Goal: Information Seeking & Learning: Check status

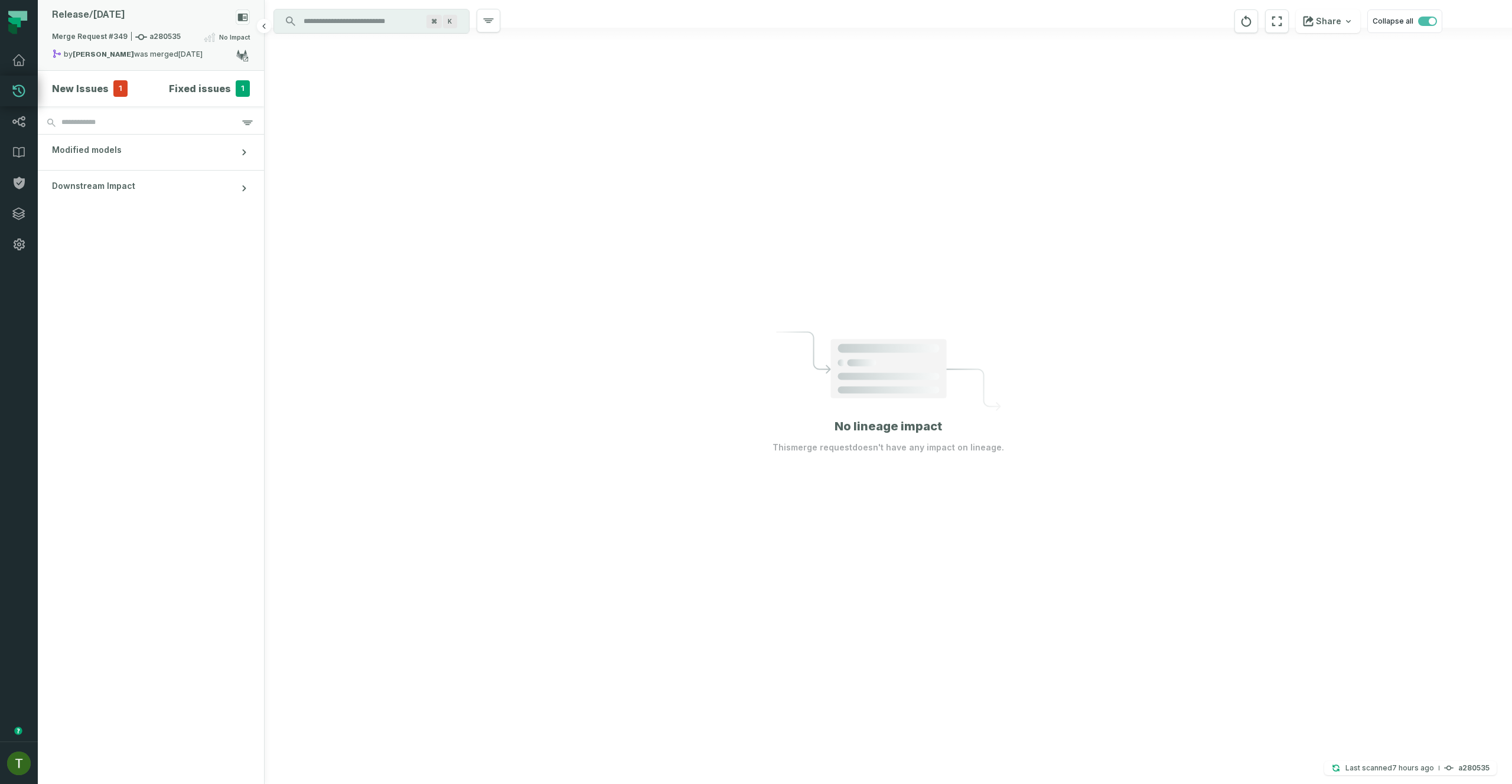
click at [151, 58] on div "by [PERSON_NAME] was merged [DATE] 1:22:59 AM" at bounding box center [144, 55] width 184 height 14
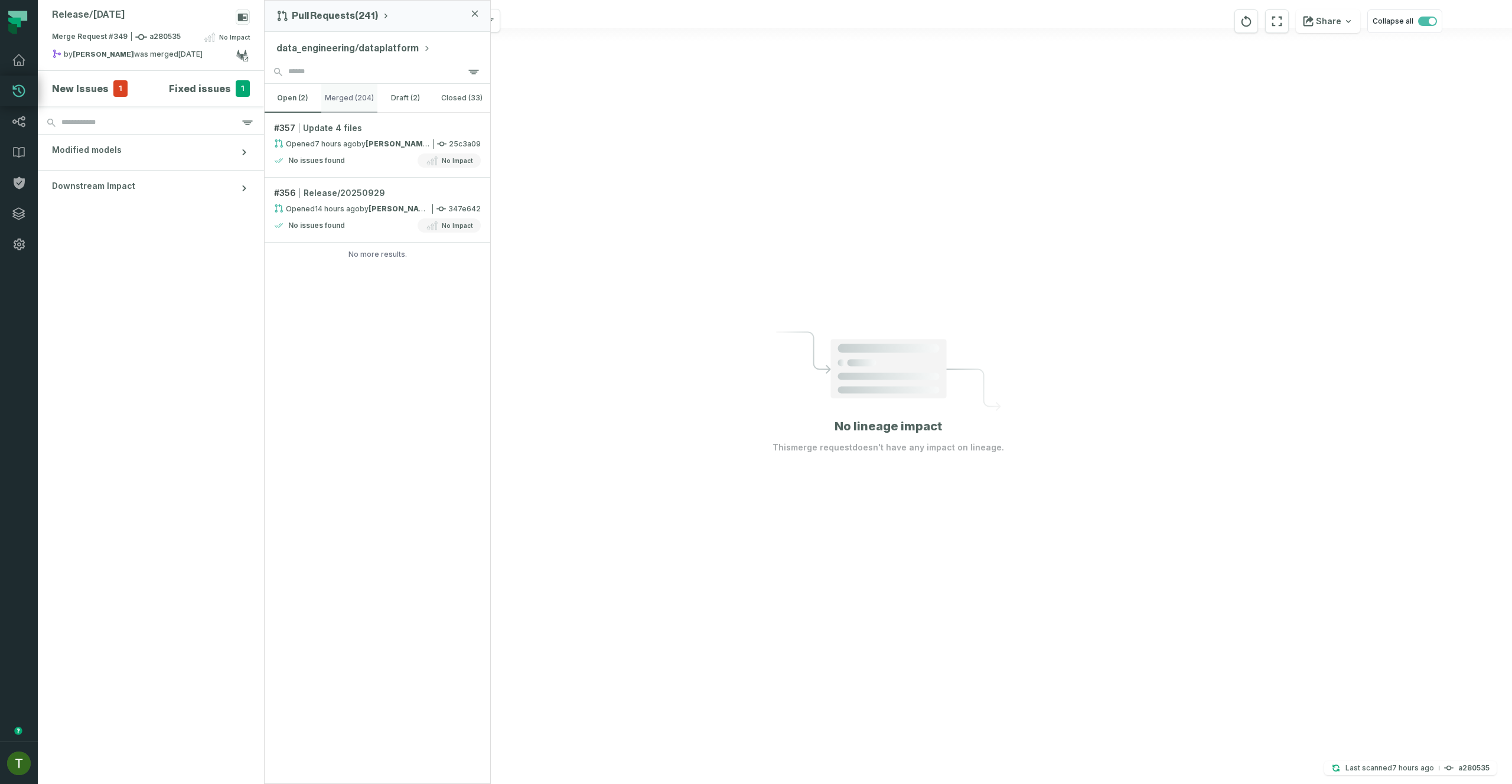
click at [336, 99] on button "merged (204)" at bounding box center [349, 98] width 57 height 28
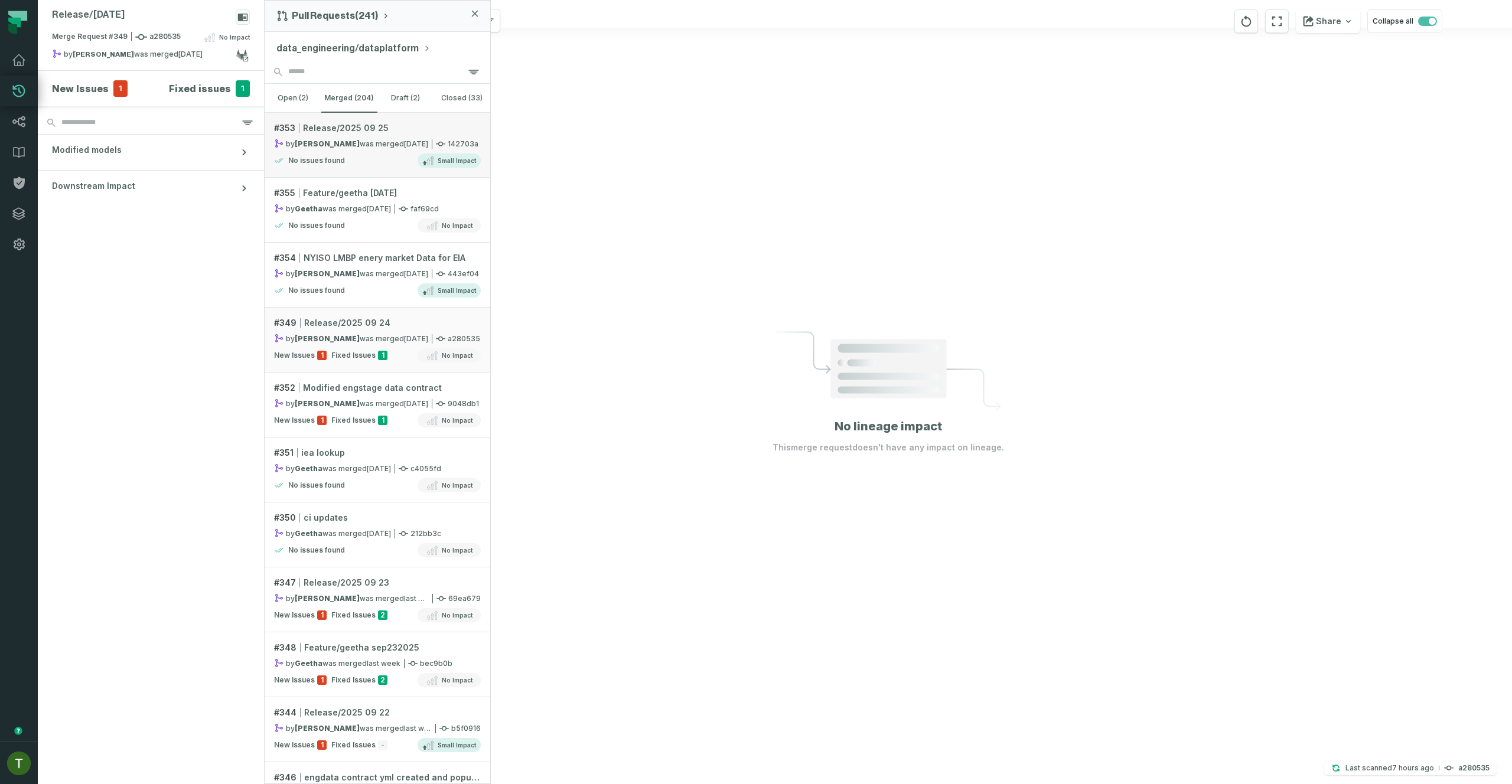
click at [349, 158] on div "No issues found Small Impact" at bounding box center [377, 160] width 207 height 14
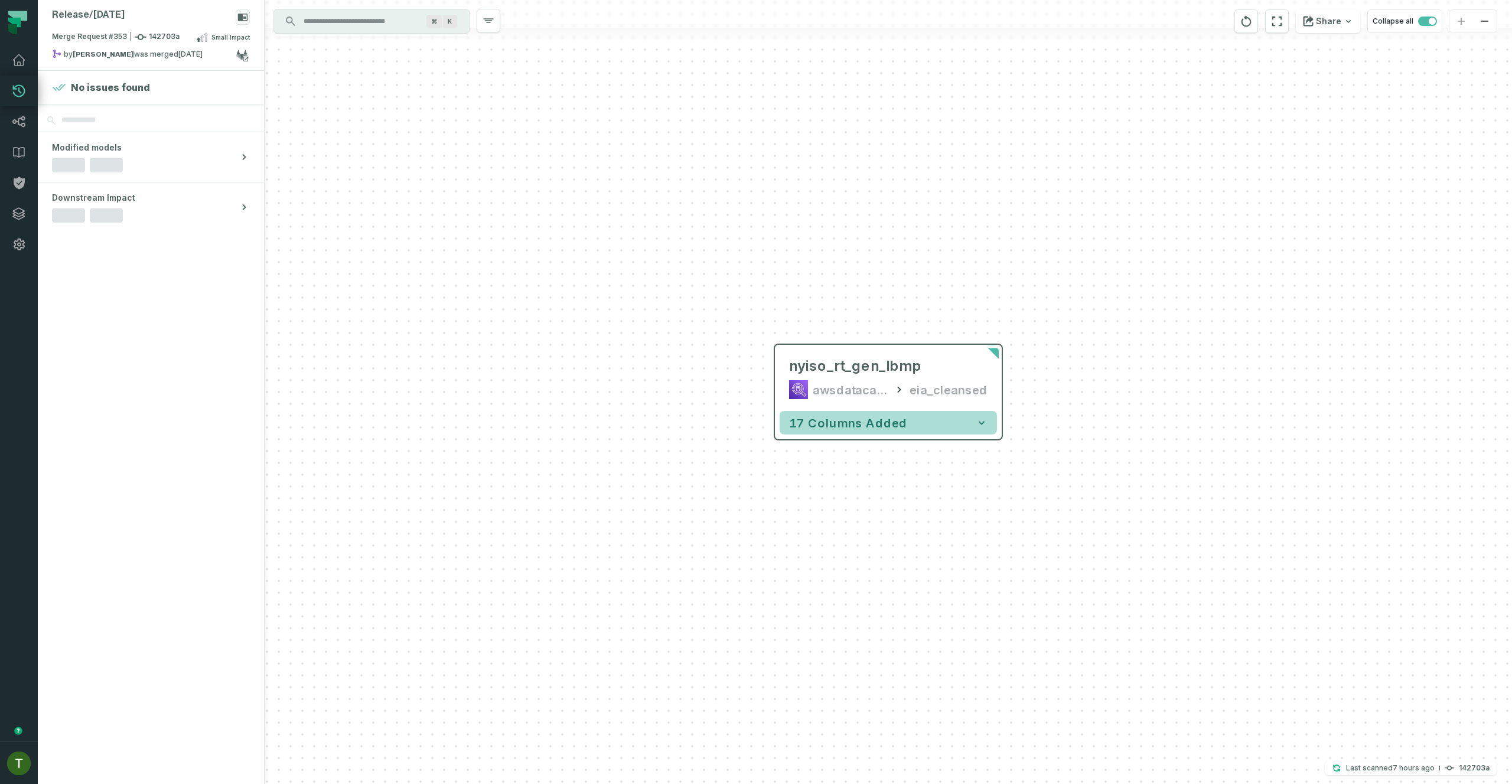
click at [834, 429] on span "17 columns added" at bounding box center [848, 422] width 118 height 14
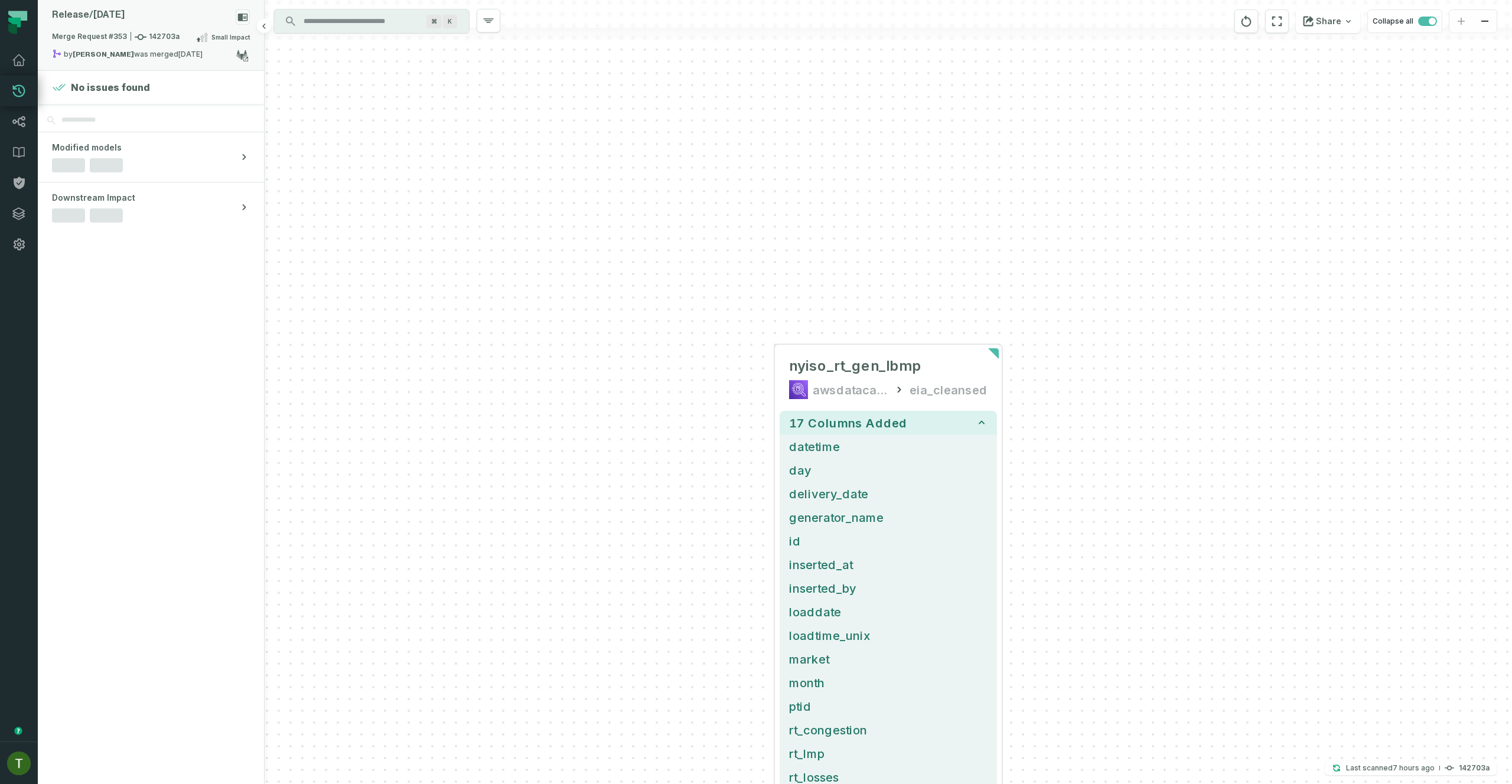
click at [104, 41] on span "Merge Request #353 142703a" at bounding box center [116, 36] width 128 height 12
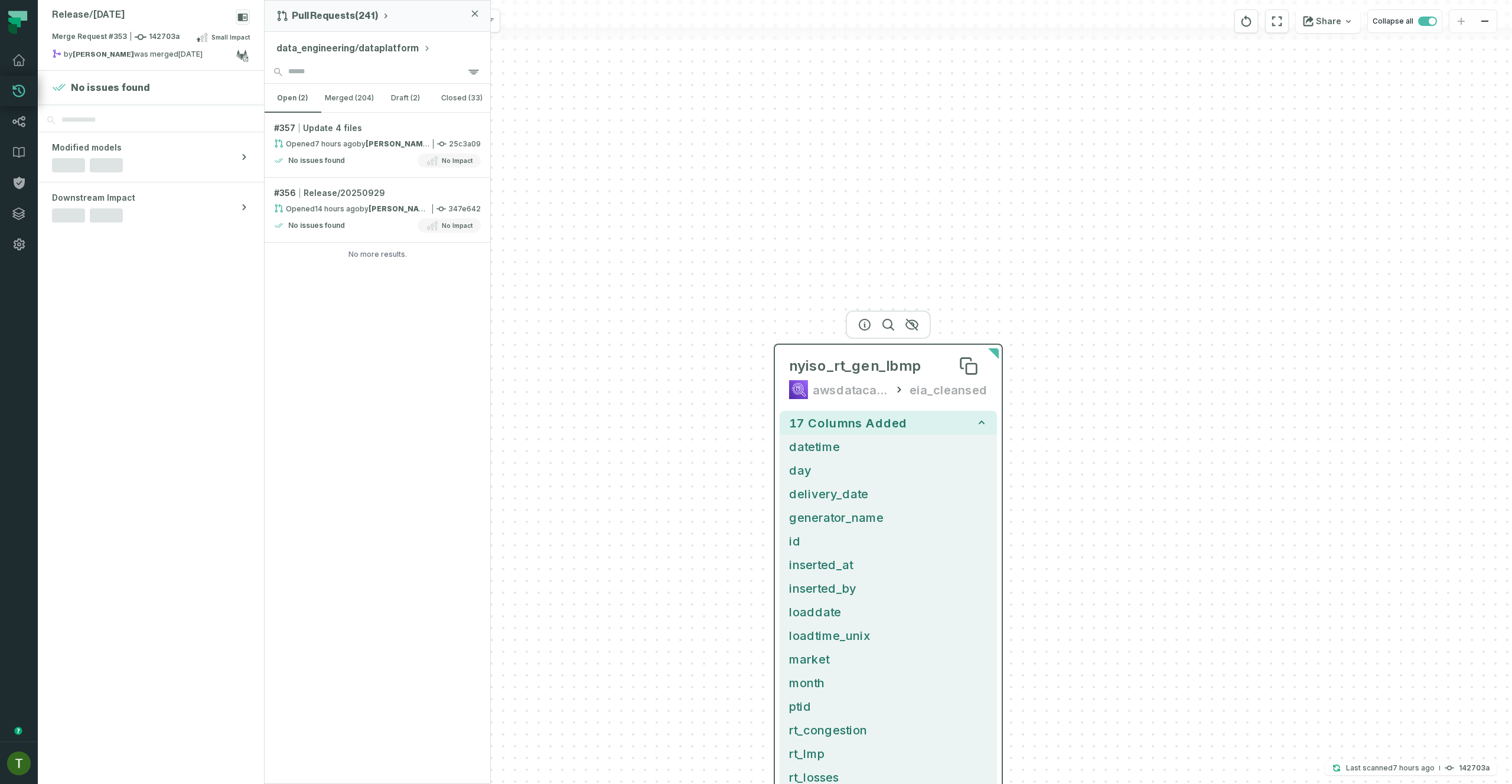
click at [858, 364] on span "nyiso_rt_gen_lbmp" at bounding box center [855, 366] width 133 height 19
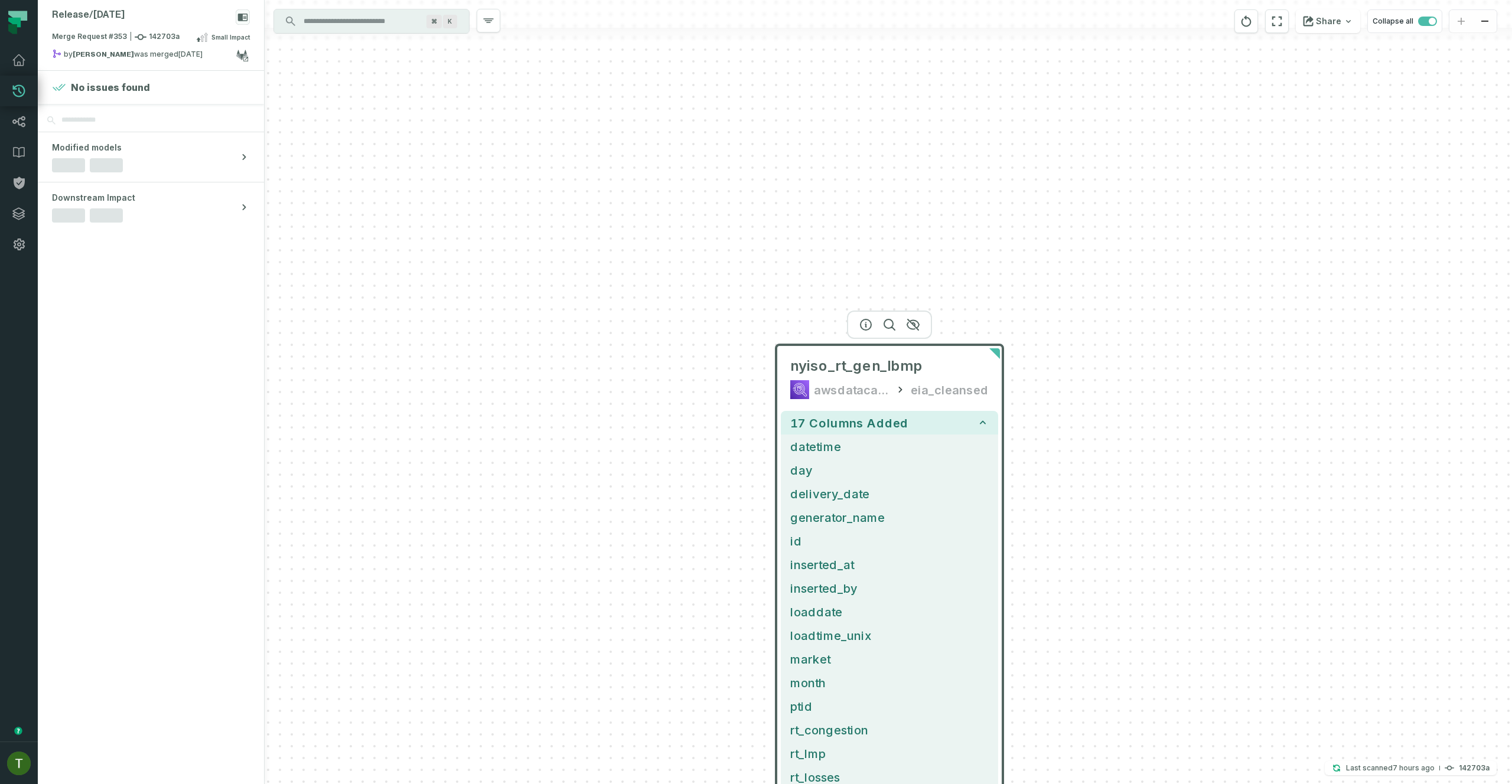
click at [862, 329] on div at bounding box center [889, 324] width 85 height 28
click at [862, 326] on icon "button" at bounding box center [866, 322] width 10 height 10
click at [863, 326] on icon "button" at bounding box center [866, 322] width 10 height 10
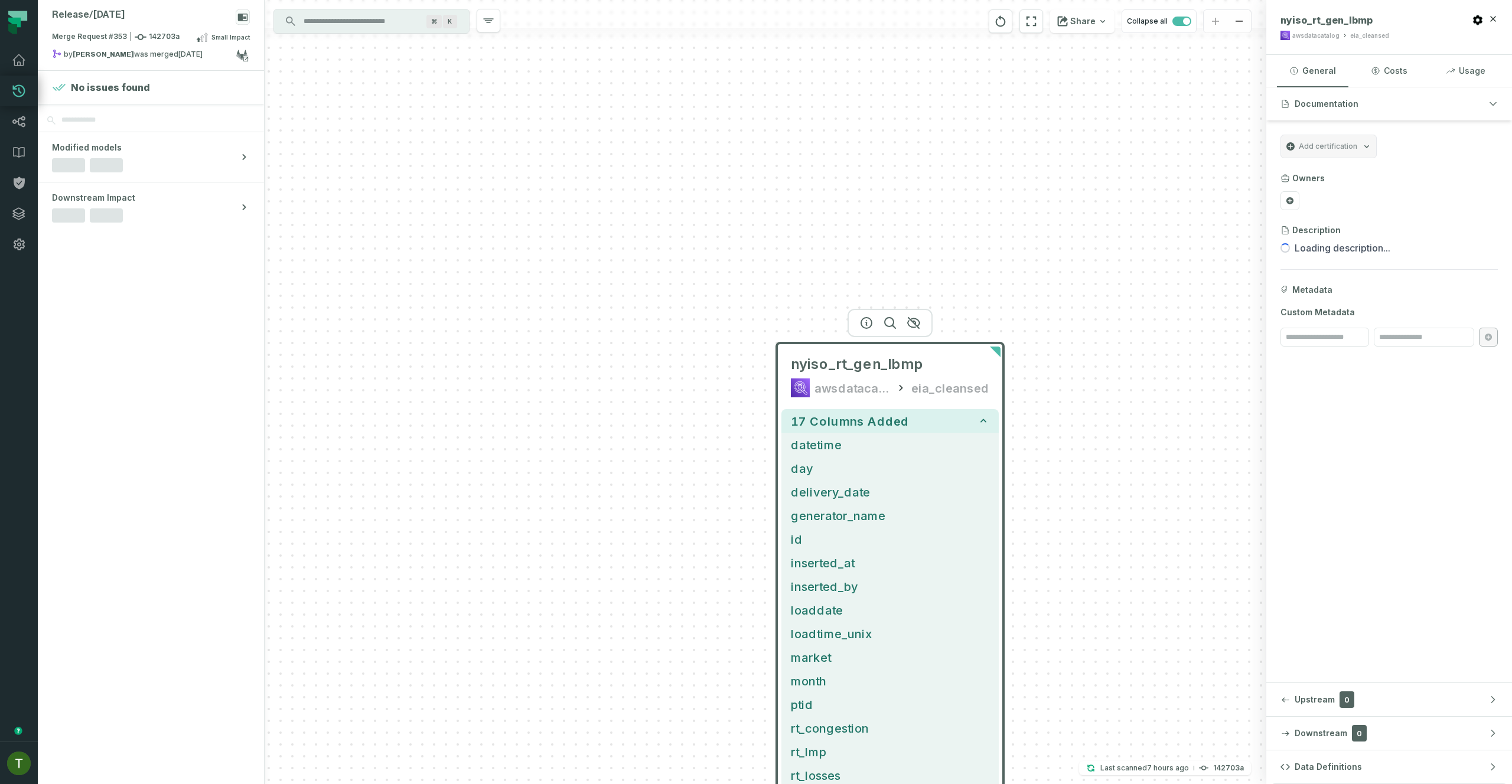
click at [1468, 771] on button "Data Definitions" at bounding box center [1389, 766] width 246 height 33
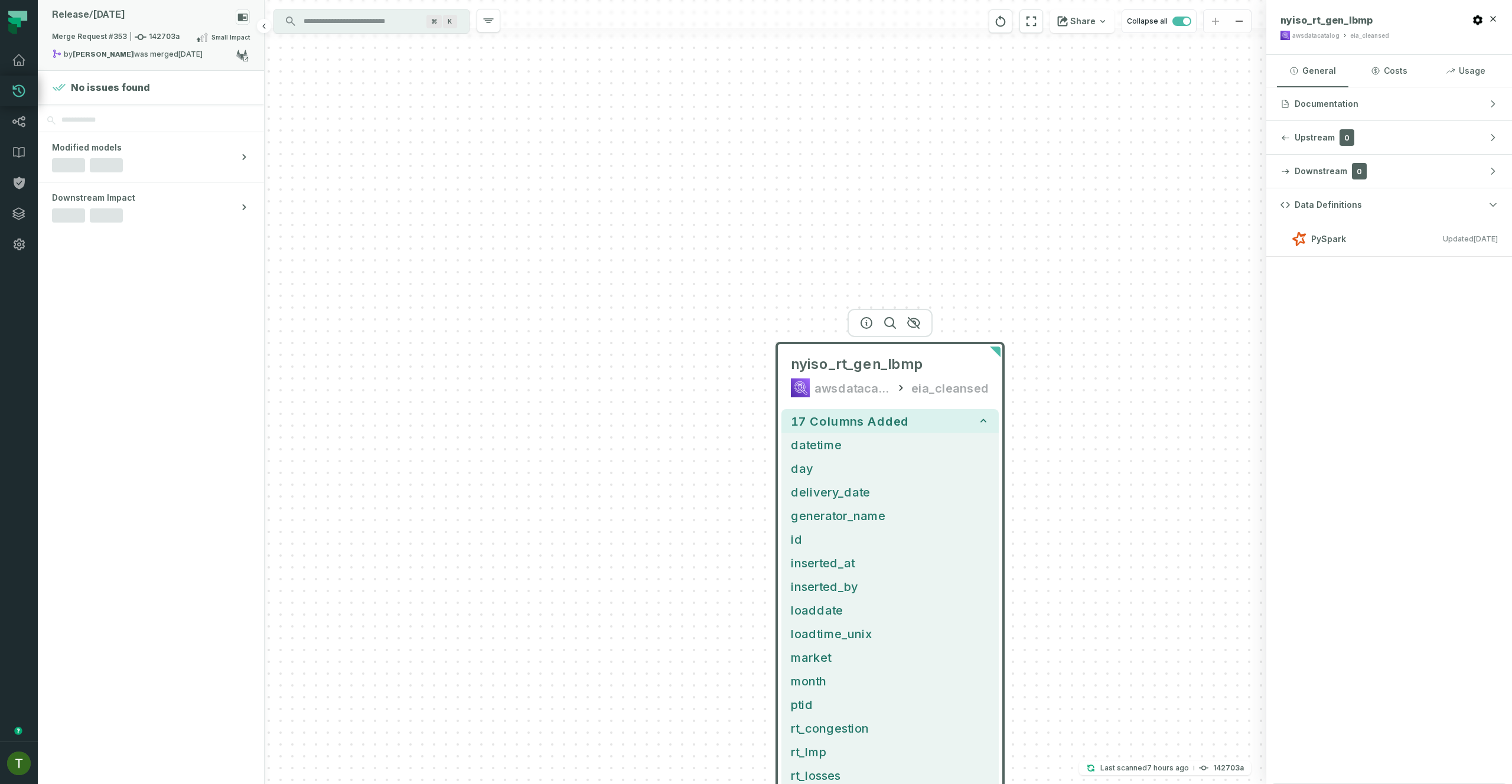
click at [180, 36] on div "Merge Request #353 142703a Small Impact" at bounding box center [151, 39] width 198 height 19
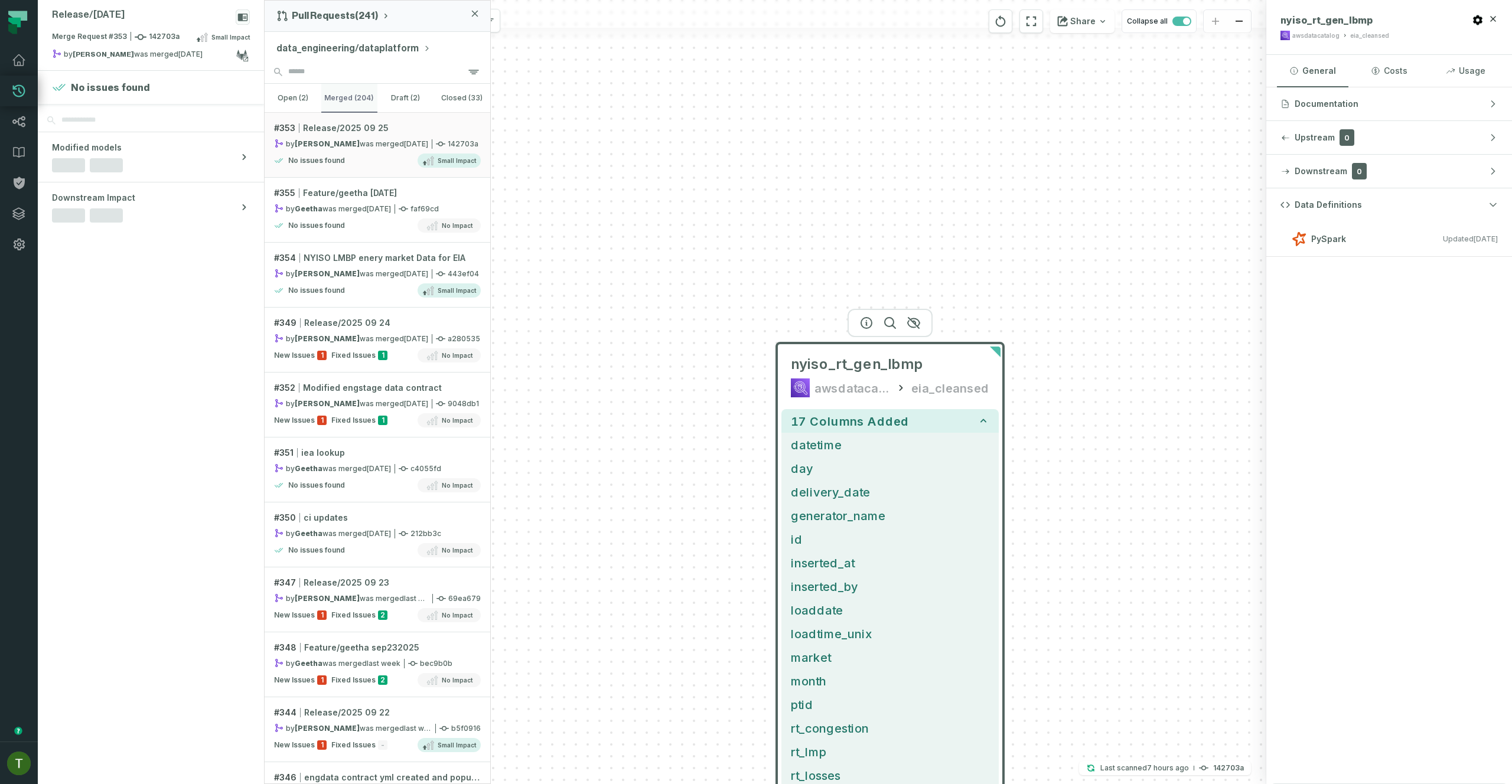
click at [338, 100] on button "merged (204)" at bounding box center [349, 98] width 57 height 28
click at [402, 298] on link "# 354 NYISO LMBP enery market Data for EIA by [PERSON_NAME] was merged [DATE] 1…" at bounding box center [377, 276] width 225 height 65
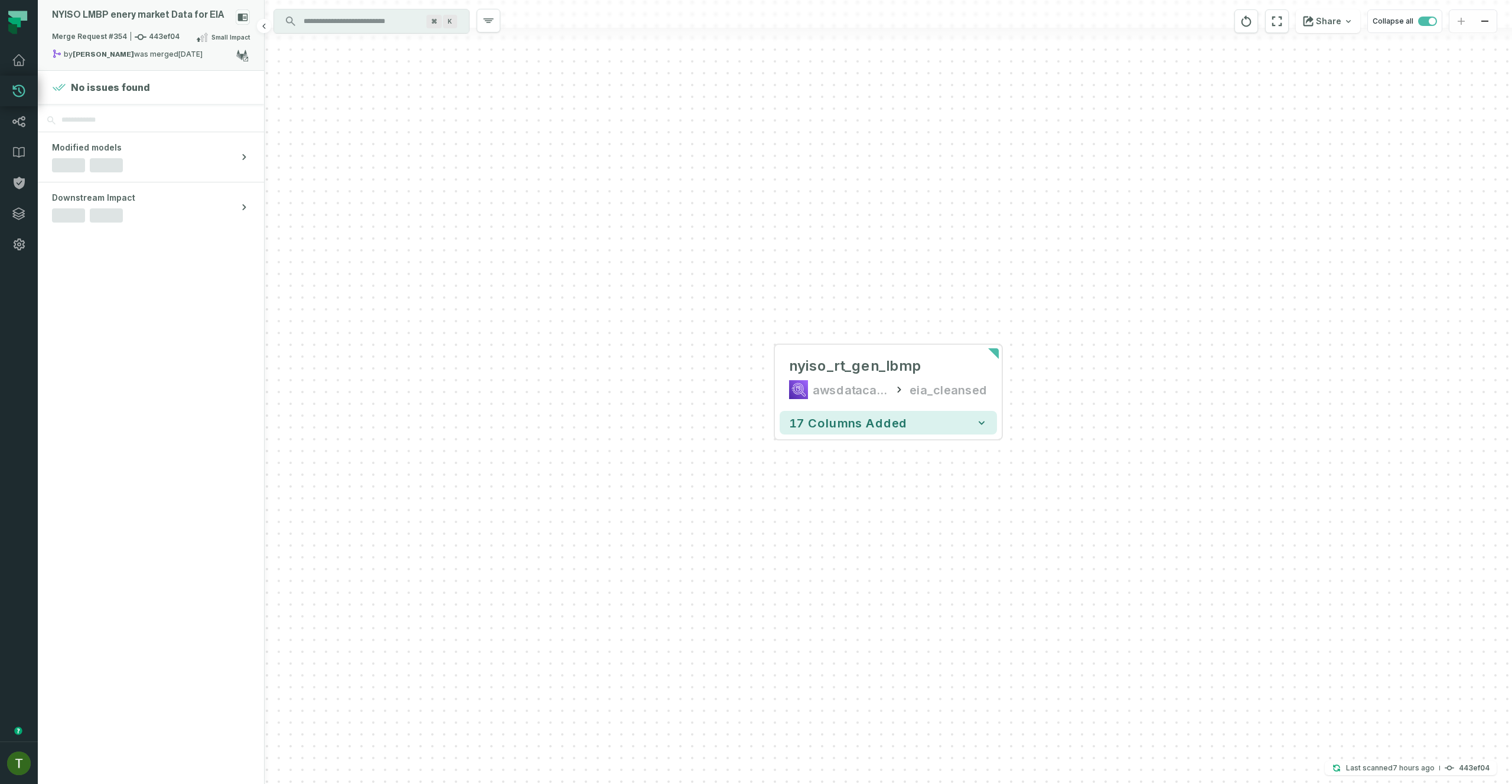
click at [115, 33] on span "Merge Request #354 443ef04" at bounding box center [116, 36] width 128 height 12
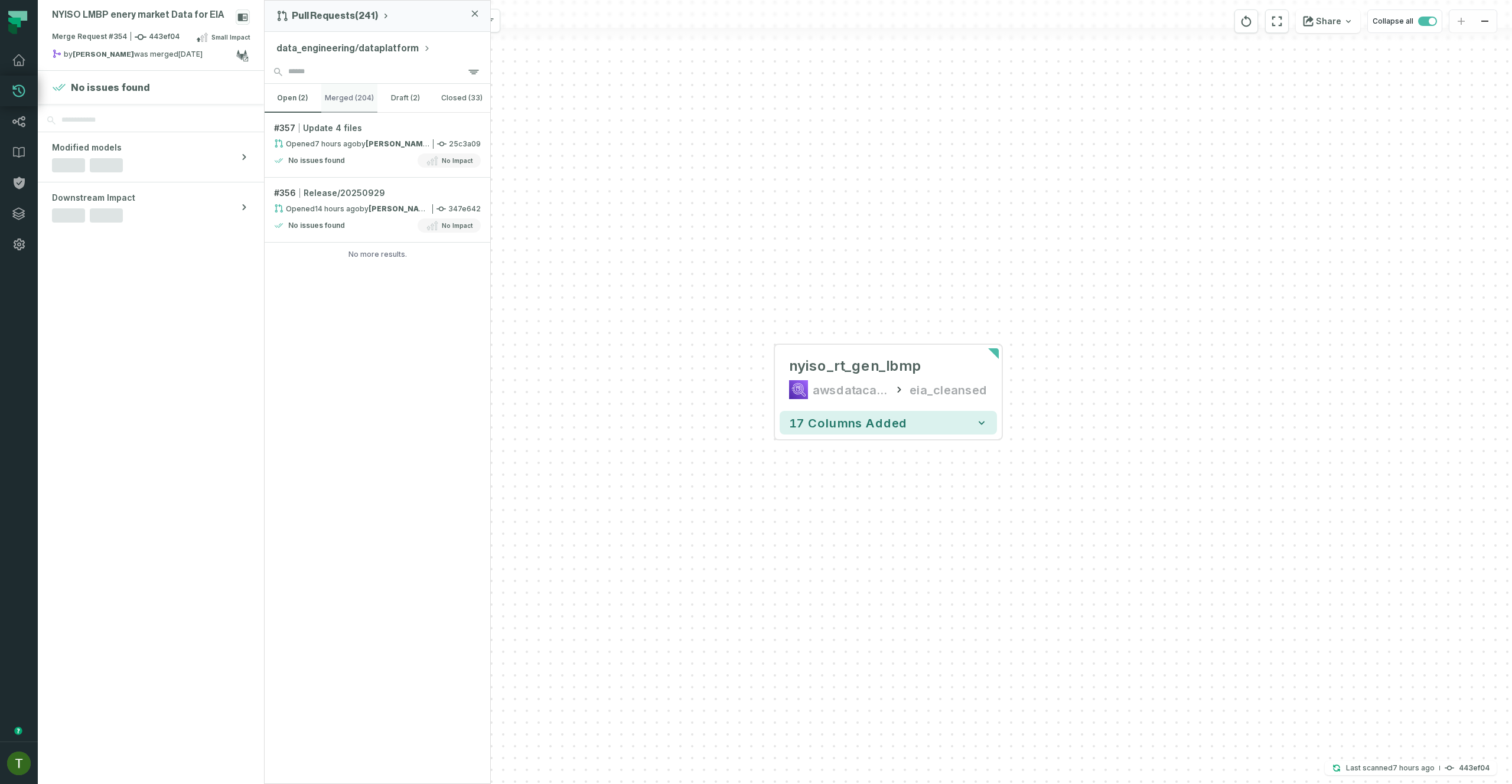
click at [330, 107] on button "merged (204)" at bounding box center [349, 98] width 57 height 28
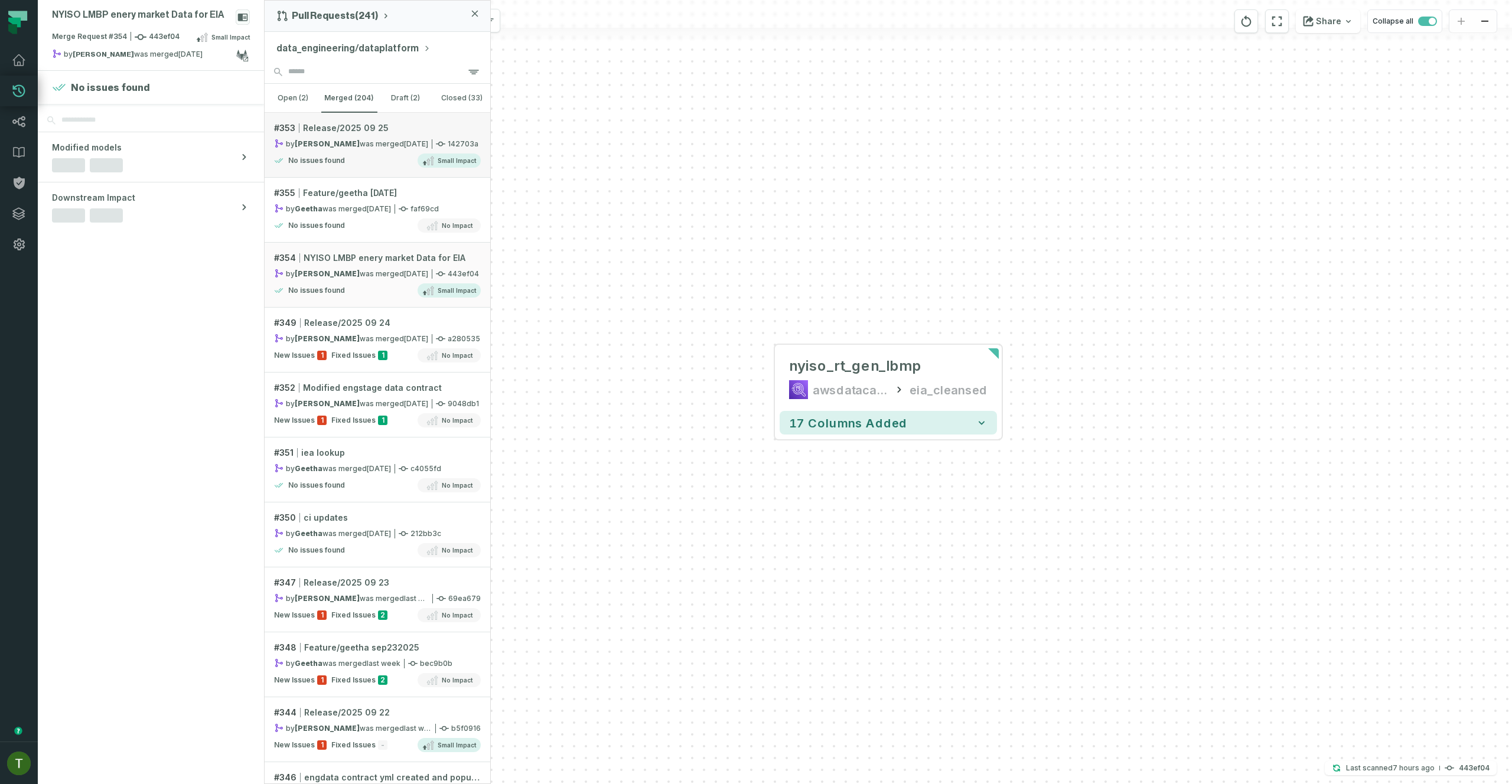
click at [353, 144] on div "by [PERSON_NAME] was merged [DATE] 12:48:17 AM" at bounding box center [350, 144] width 154 height 10
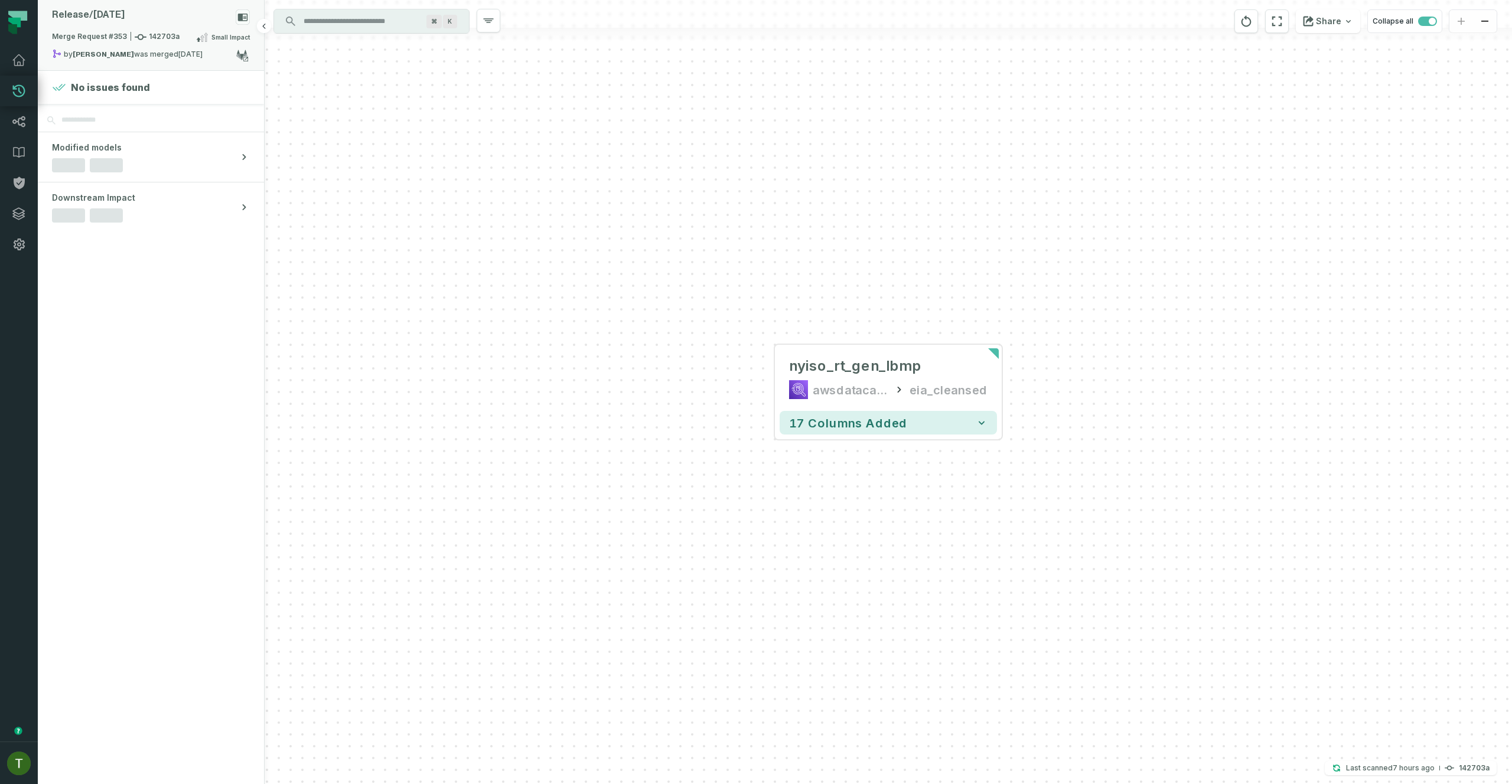
click at [150, 41] on span "Merge Request #353 142703a" at bounding box center [116, 36] width 128 height 12
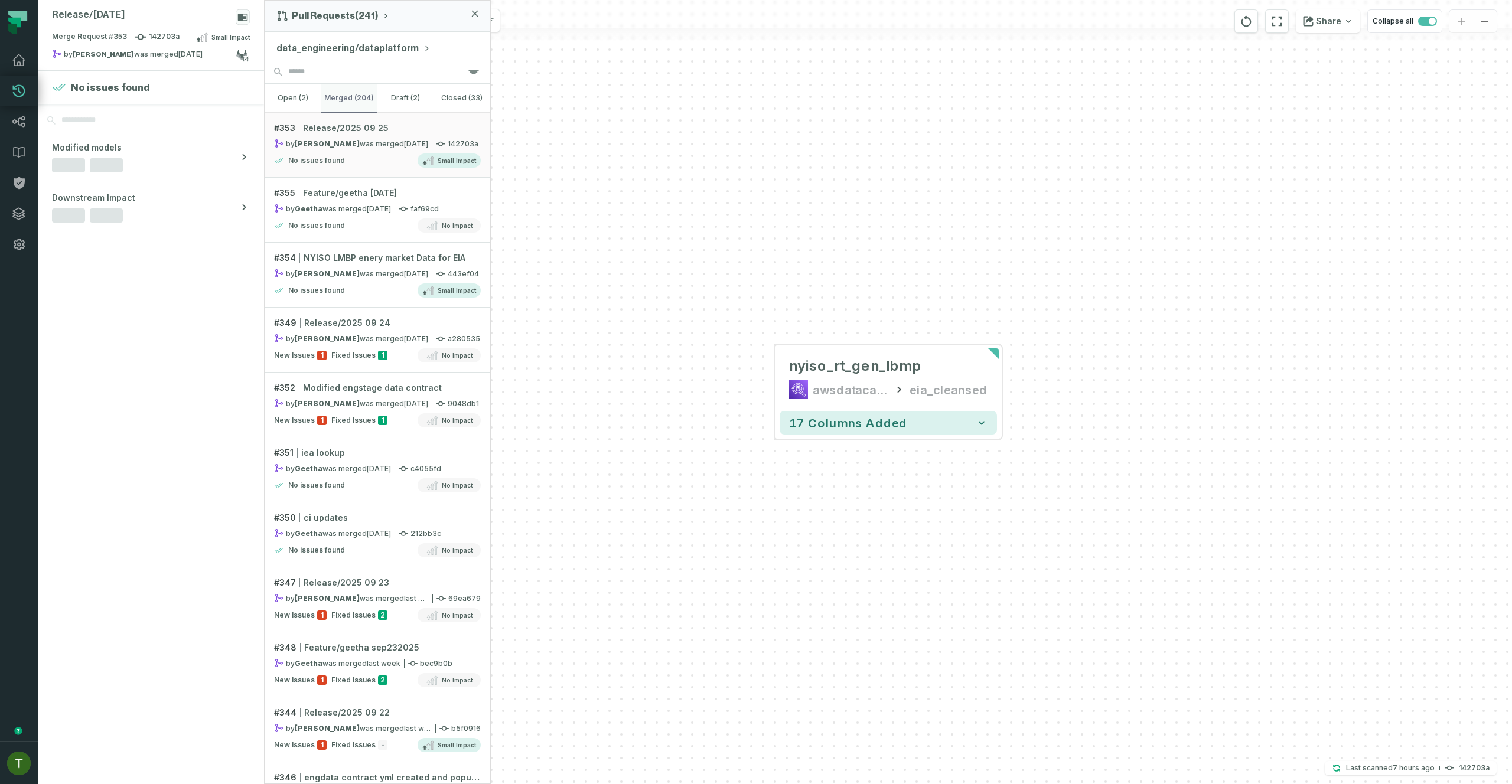
click at [352, 100] on button "merged (204)" at bounding box center [349, 98] width 57 height 28
click at [395, 279] on link "# 354 NYISO LMBP enery market Data for EIA by [PERSON_NAME] was merged [DATE] 1…" at bounding box center [377, 276] width 225 height 65
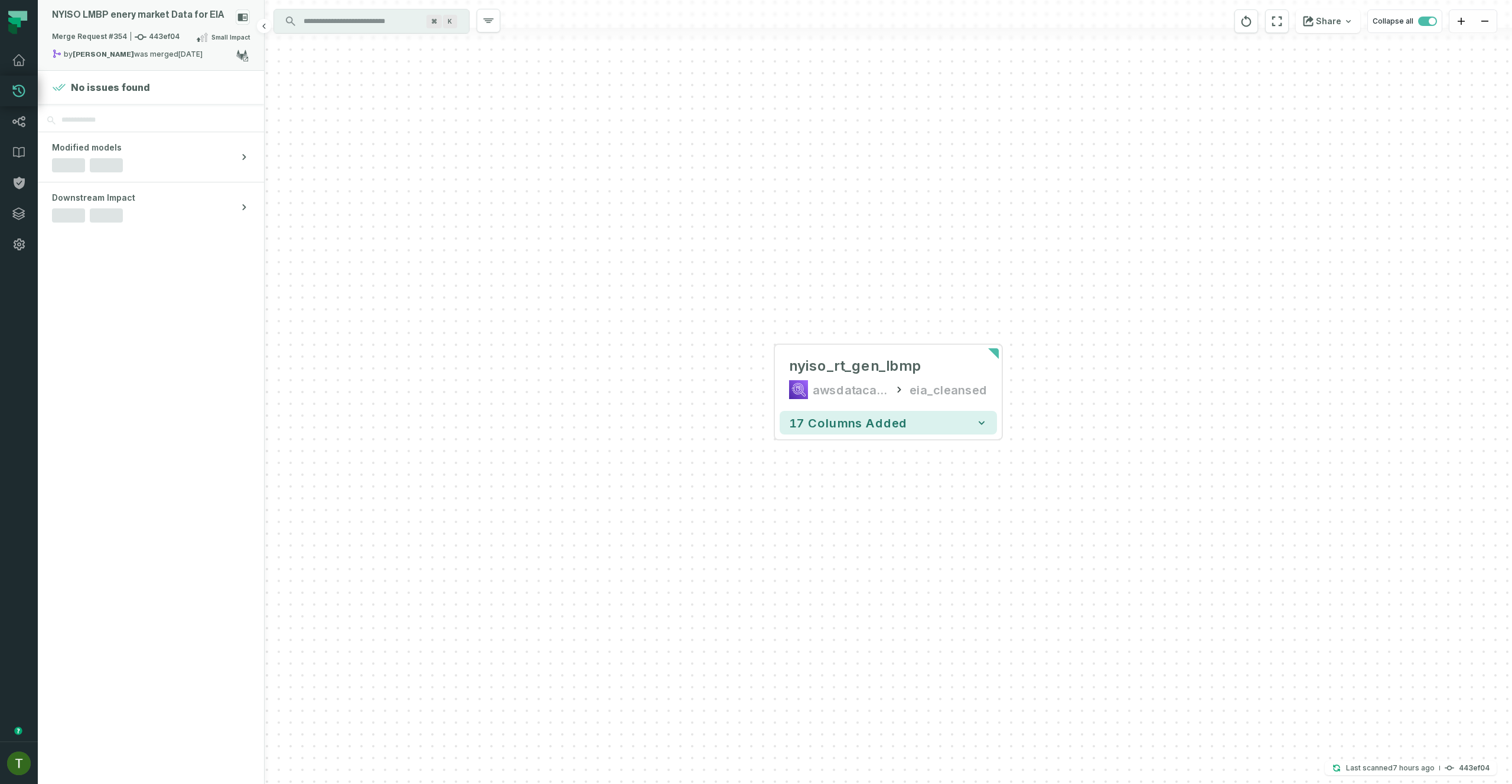
click at [143, 12] on div "NYISO LMBP enery market Data for EIA" at bounding box center [138, 15] width 173 height 11
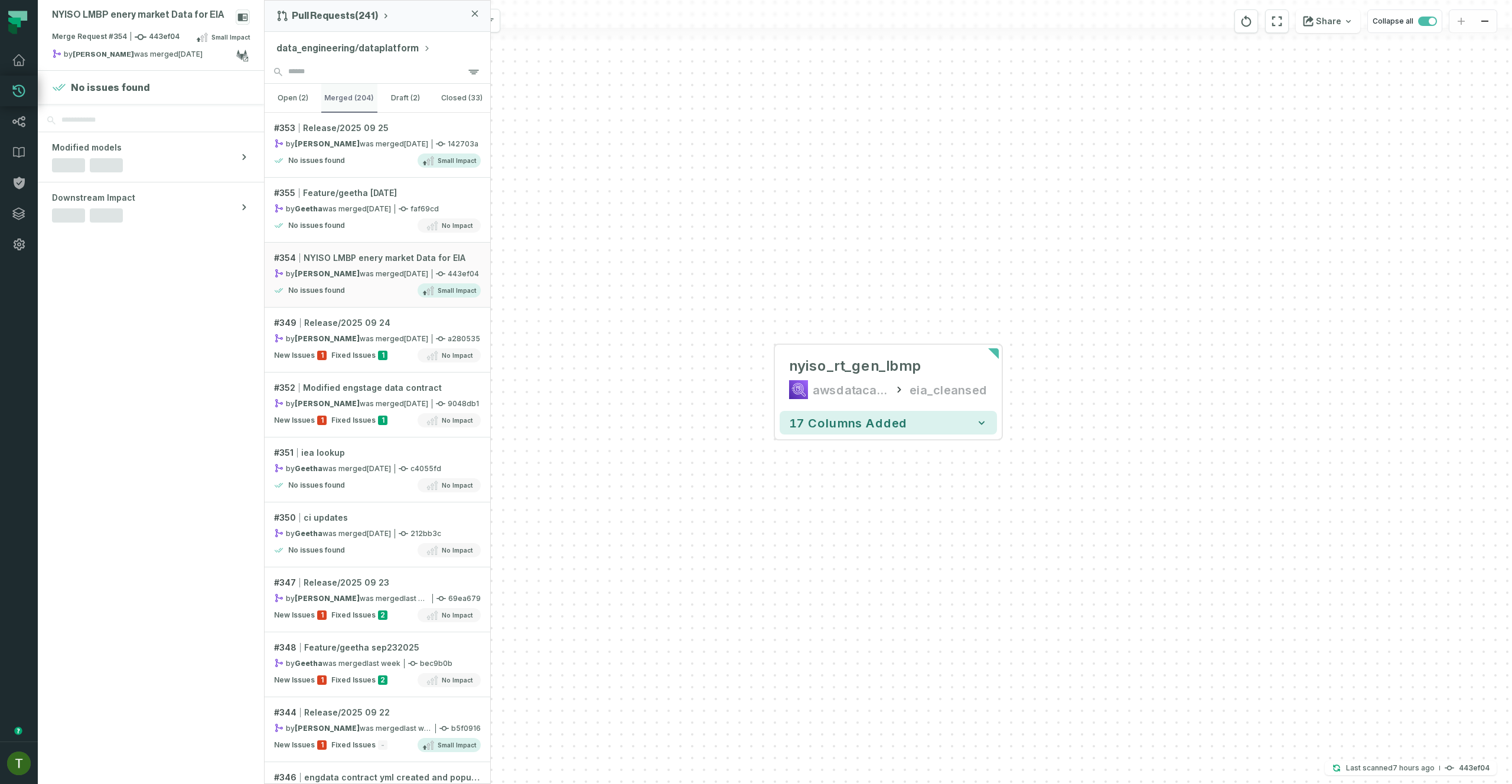
click at [338, 105] on button "merged (204)" at bounding box center [349, 98] width 57 height 28
click at [348, 148] on strong "[PERSON_NAME]" at bounding box center [327, 143] width 65 height 8
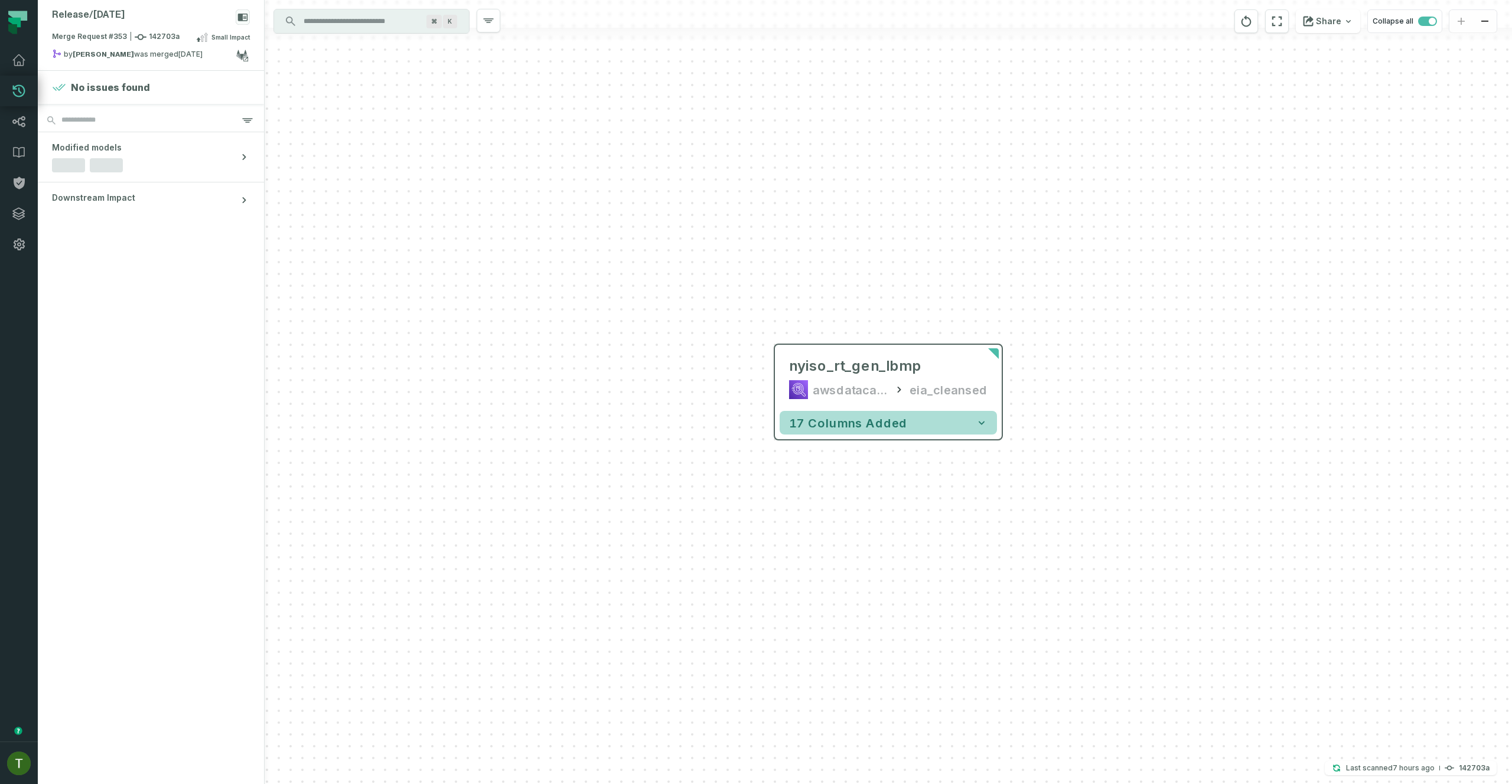
click at [890, 431] on button "17 columns added" at bounding box center [888, 422] width 218 height 23
click at [849, 418] on span "17 columns added" at bounding box center [848, 421] width 118 height 14
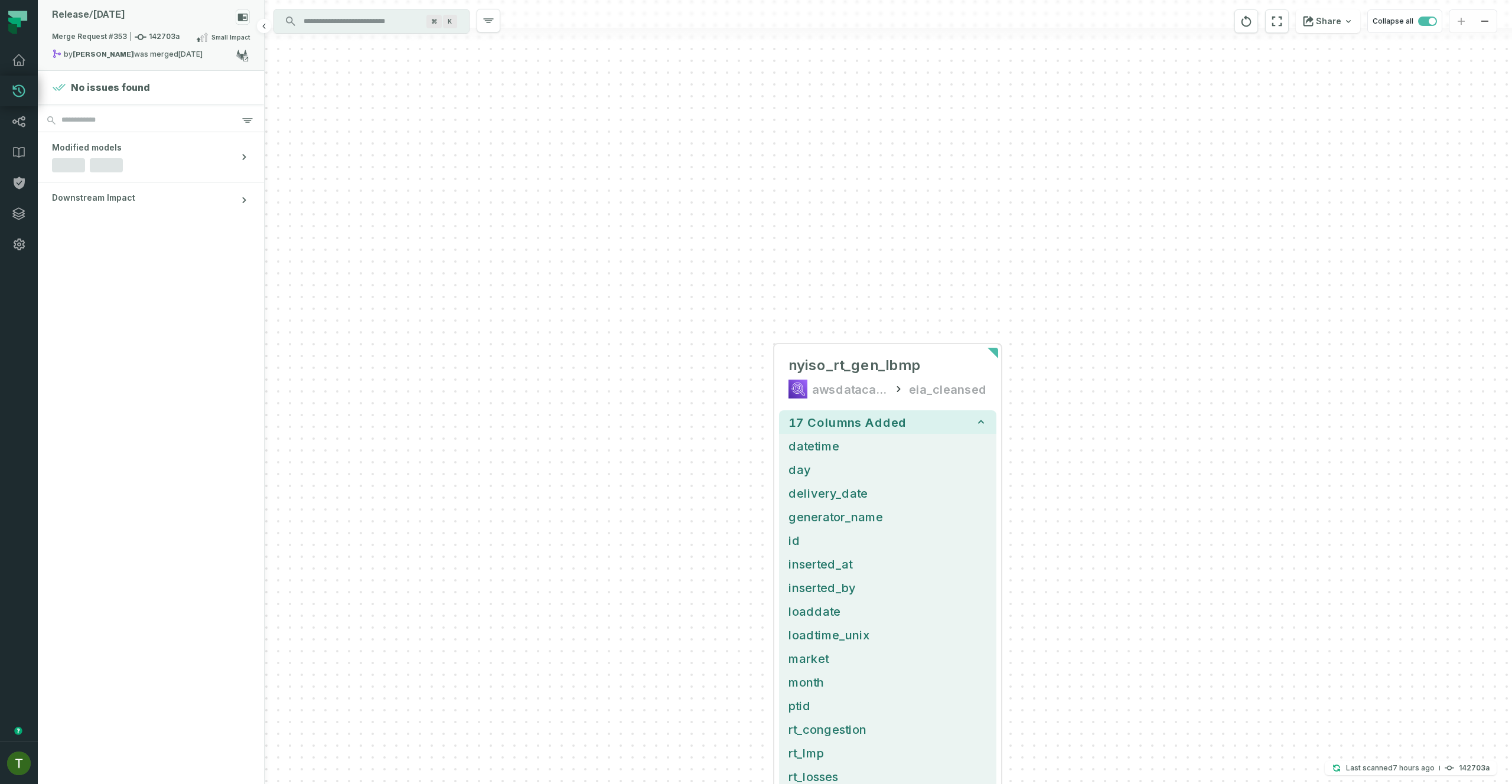
click at [178, 51] on relative-time "[DATE] 12:48:17 AM" at bounding box center [191, 53] width 24 height 8
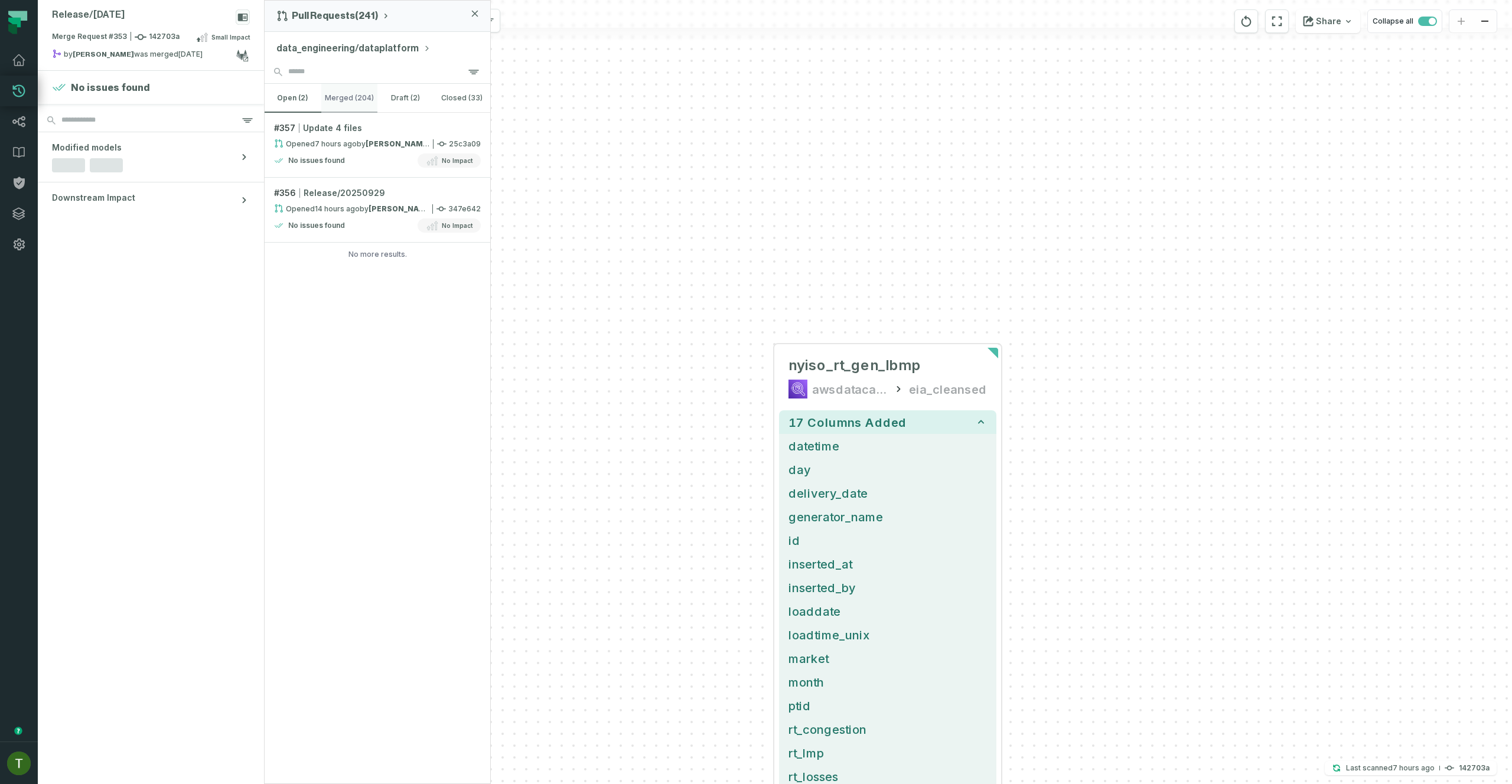
click at [367, 108] on button "merged (204)" at bounding box center [349, 98] width 57 height 28
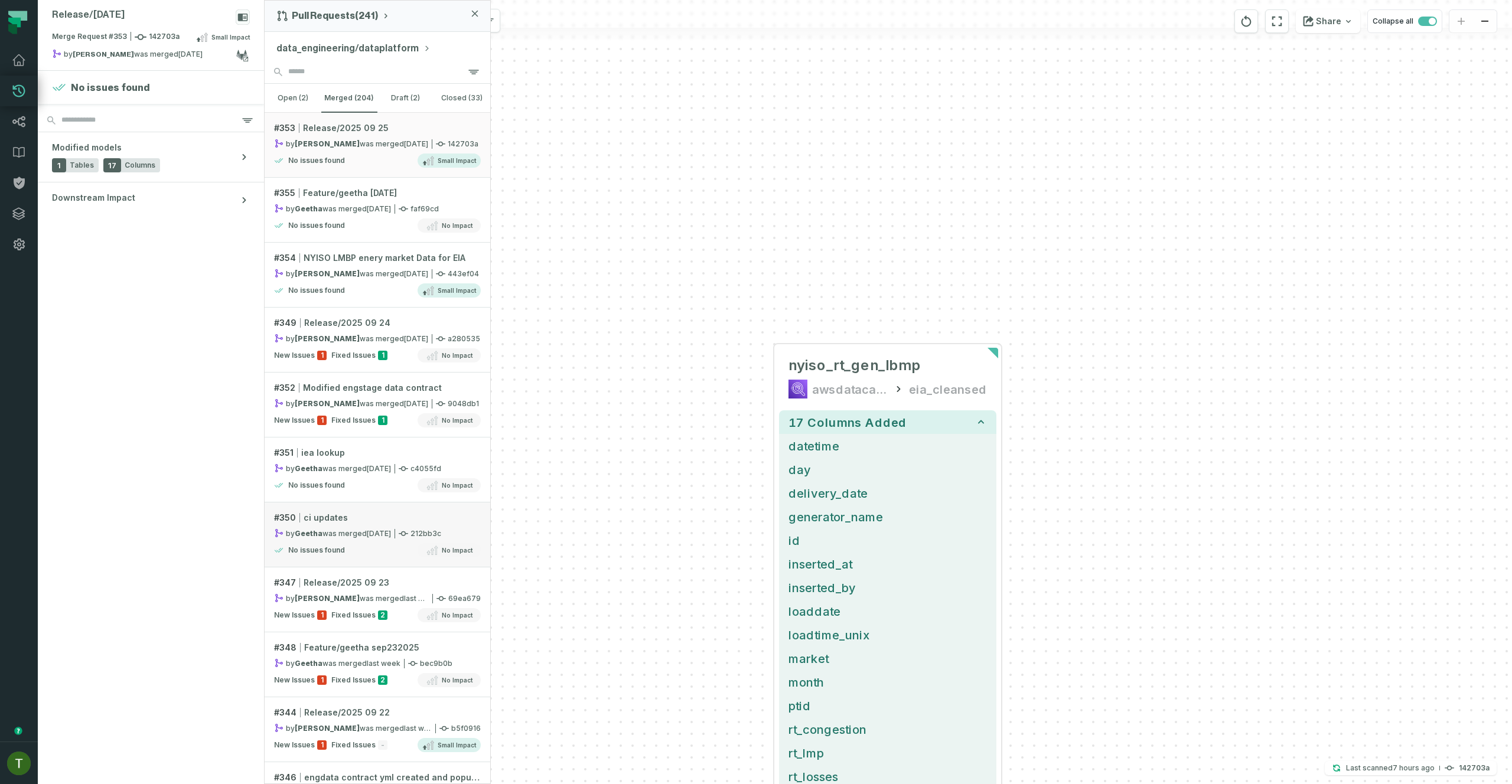
scroll to position [133, 0]
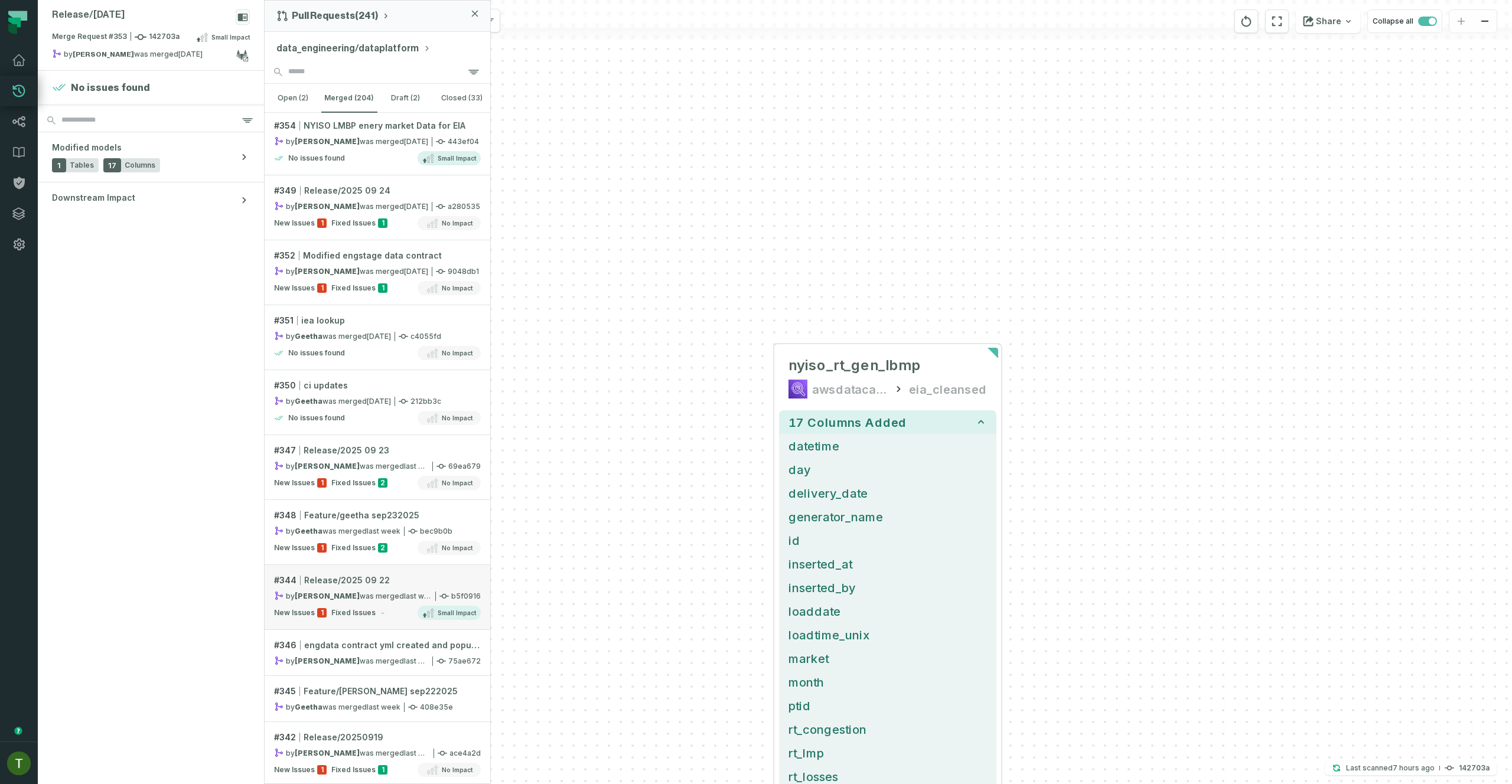
click at [412, 596] on relative-time "[DATE] 1:09:36 AM" at bounding box center [421, 595] width 34 height 8
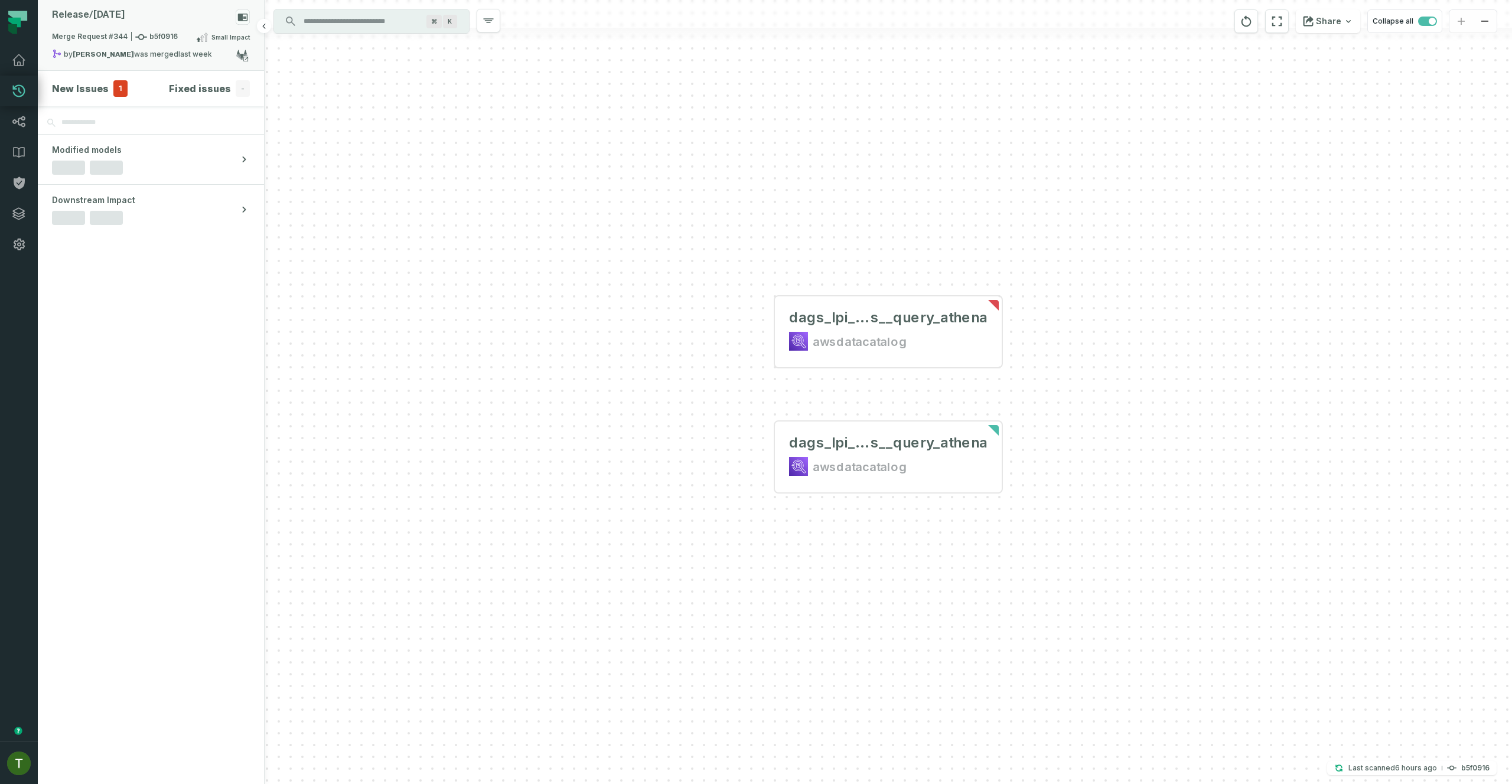
click at [190, 50] on relative-time "[DATE] 1:09:36 AM" at bounding box center [195, 53] width 34 height 8
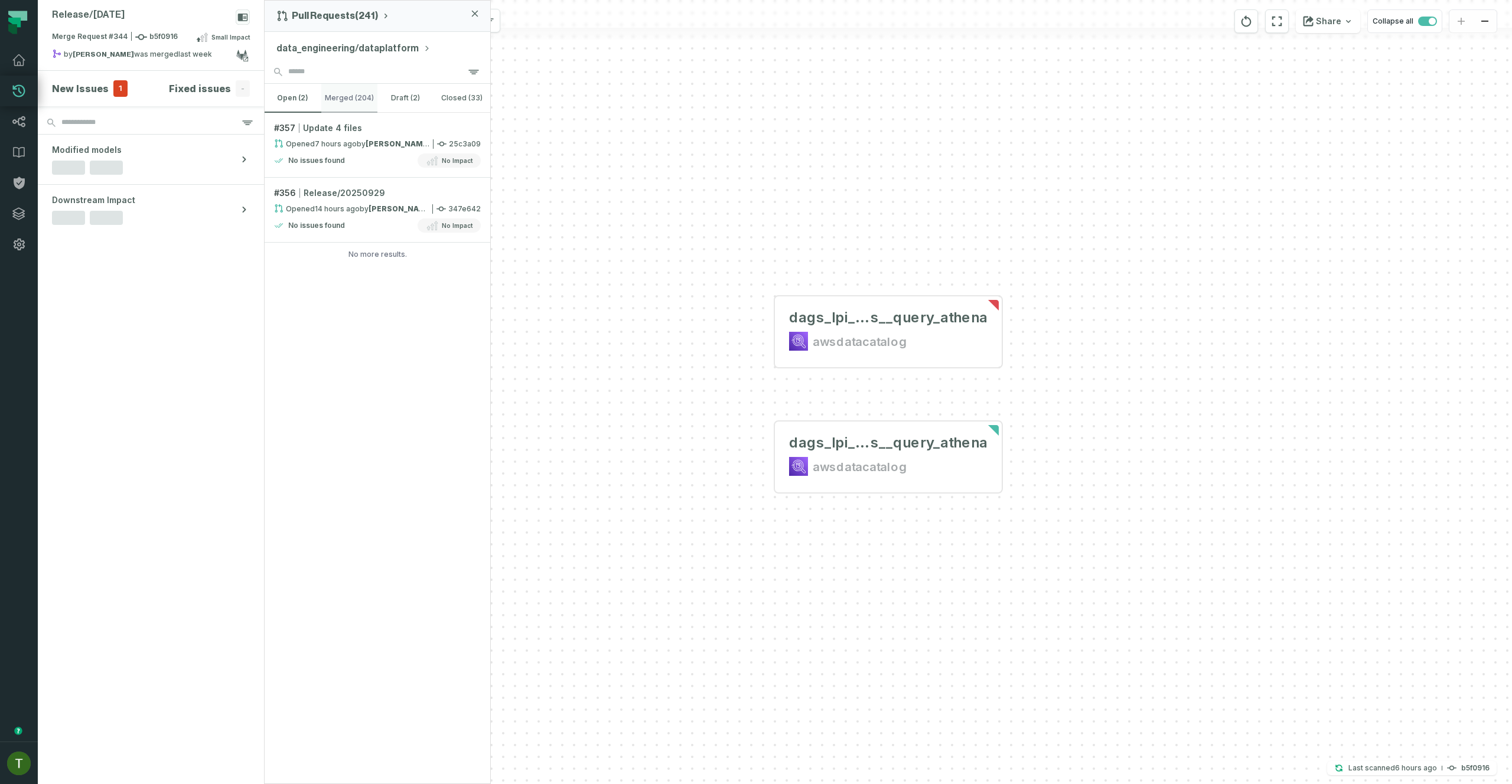
click at [338, 113] on link "# 357 Update 4 files Opened [DATE] 1:32:19 AM by [PERSON_NAME] 25c3a09 No issue…" at bounding box center [377, 146] width 225 height 65
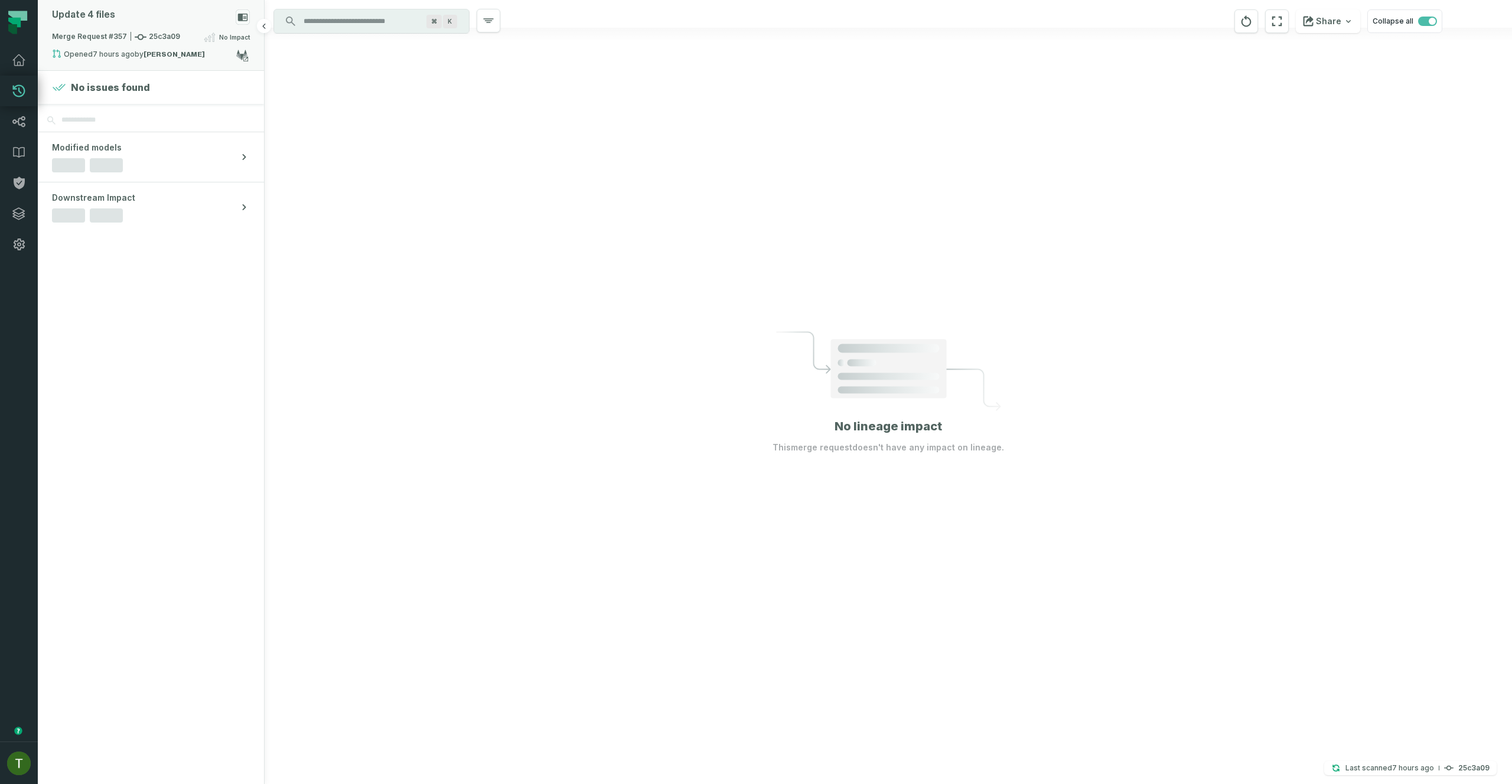
click at [182, 50] on strong "[PERSON_NAME]" at bounding box center [175, 54] width 62 height 7
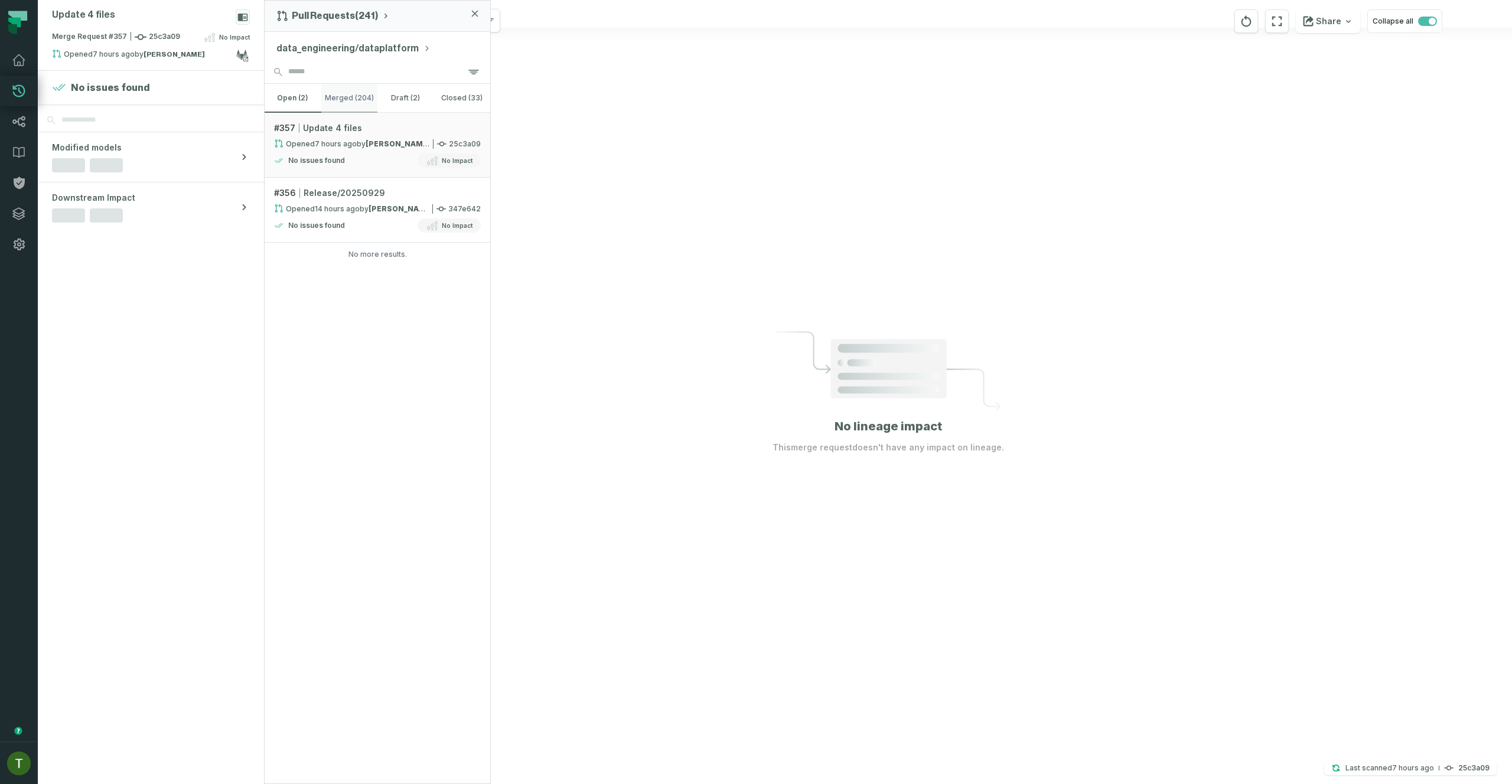
click at [352, 85] on button "merged (204)" at bounding box center [349, 98] width 57 height 28
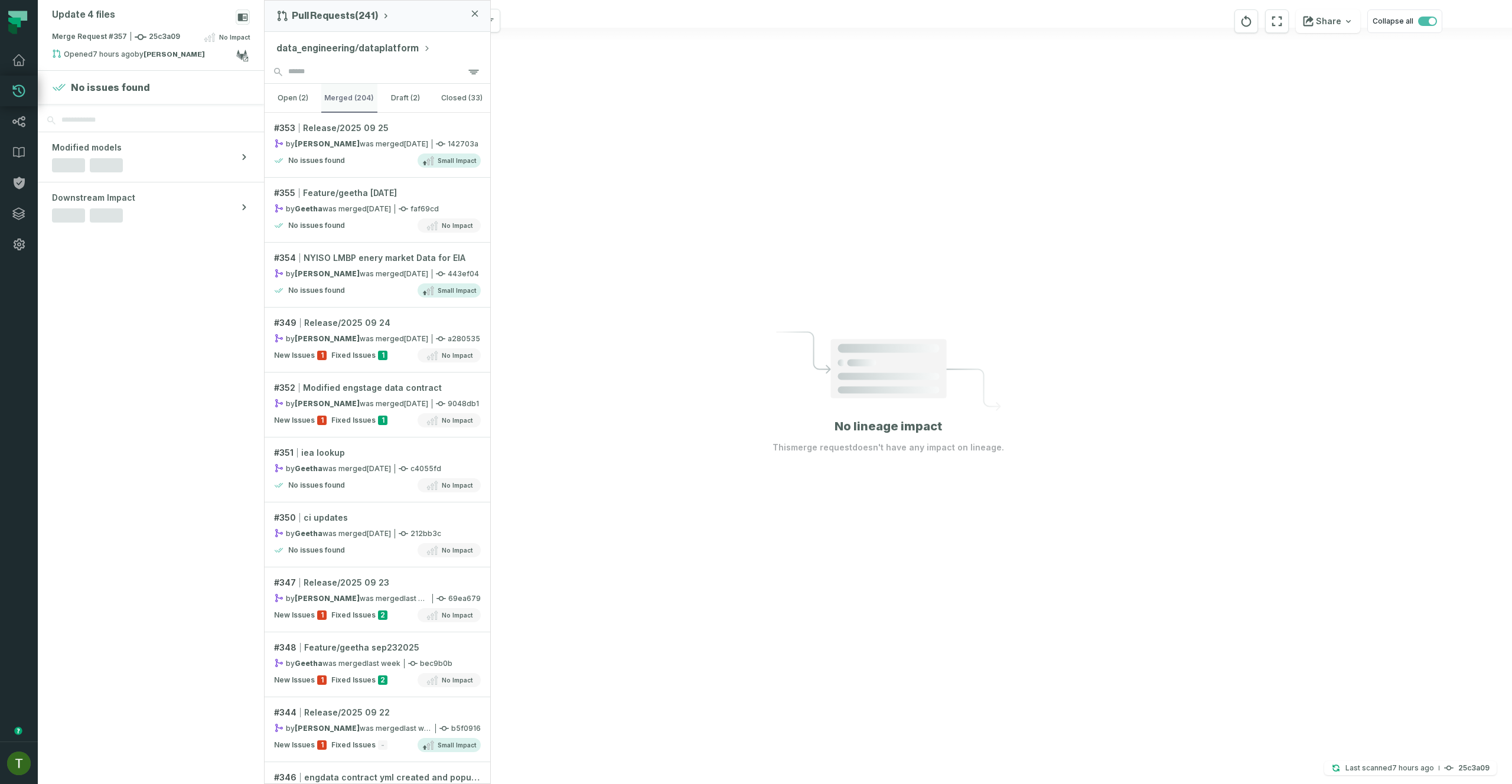
click at [362, 97] on button "merged (204)" at bounding box center [349, 98] width 57 height 28
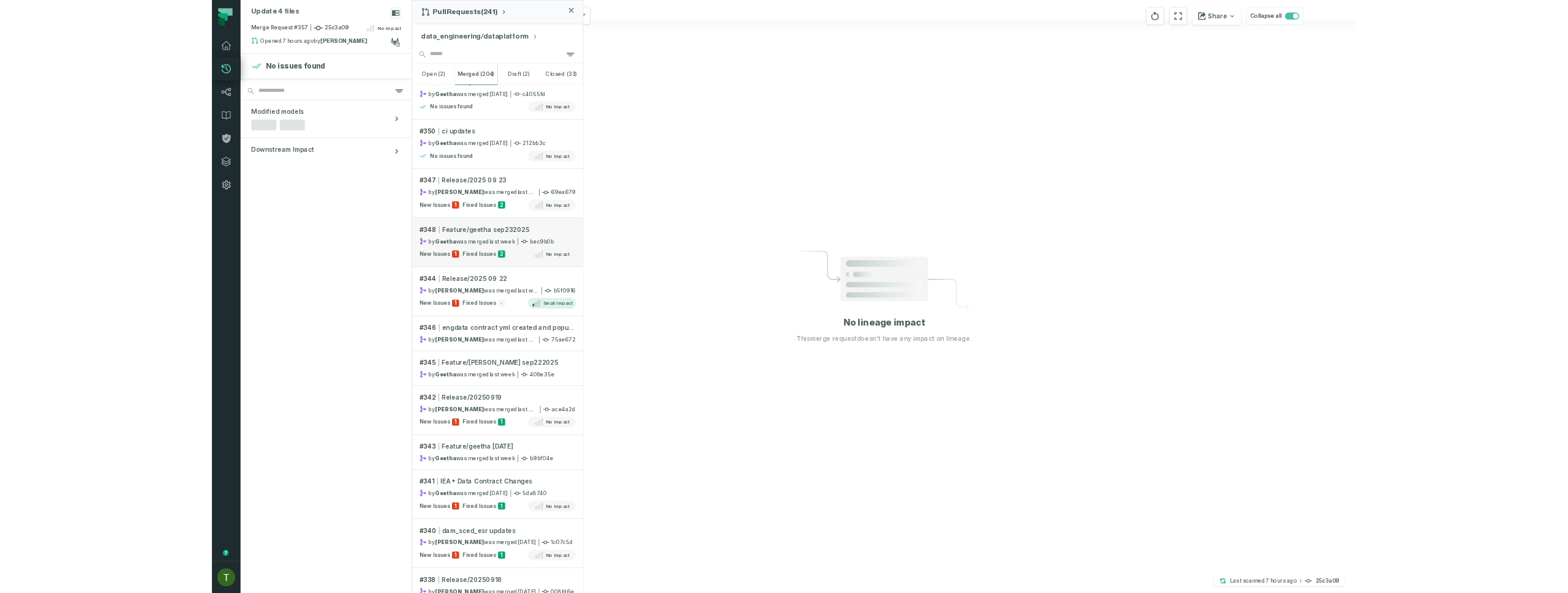
scroll to position [350, 0]
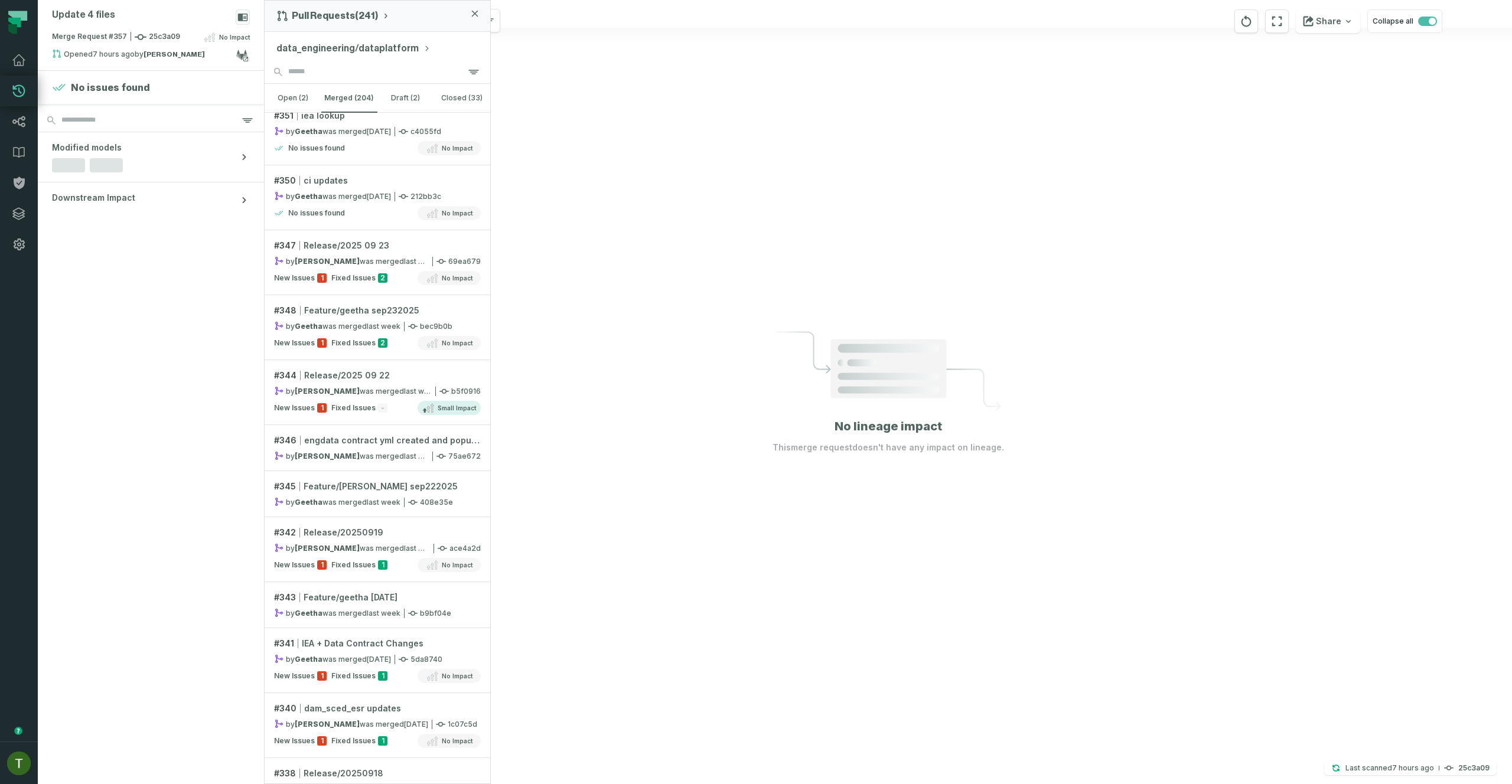
click at [1146, 102] on div at bounding box center [888, 392] width 1248 height 784
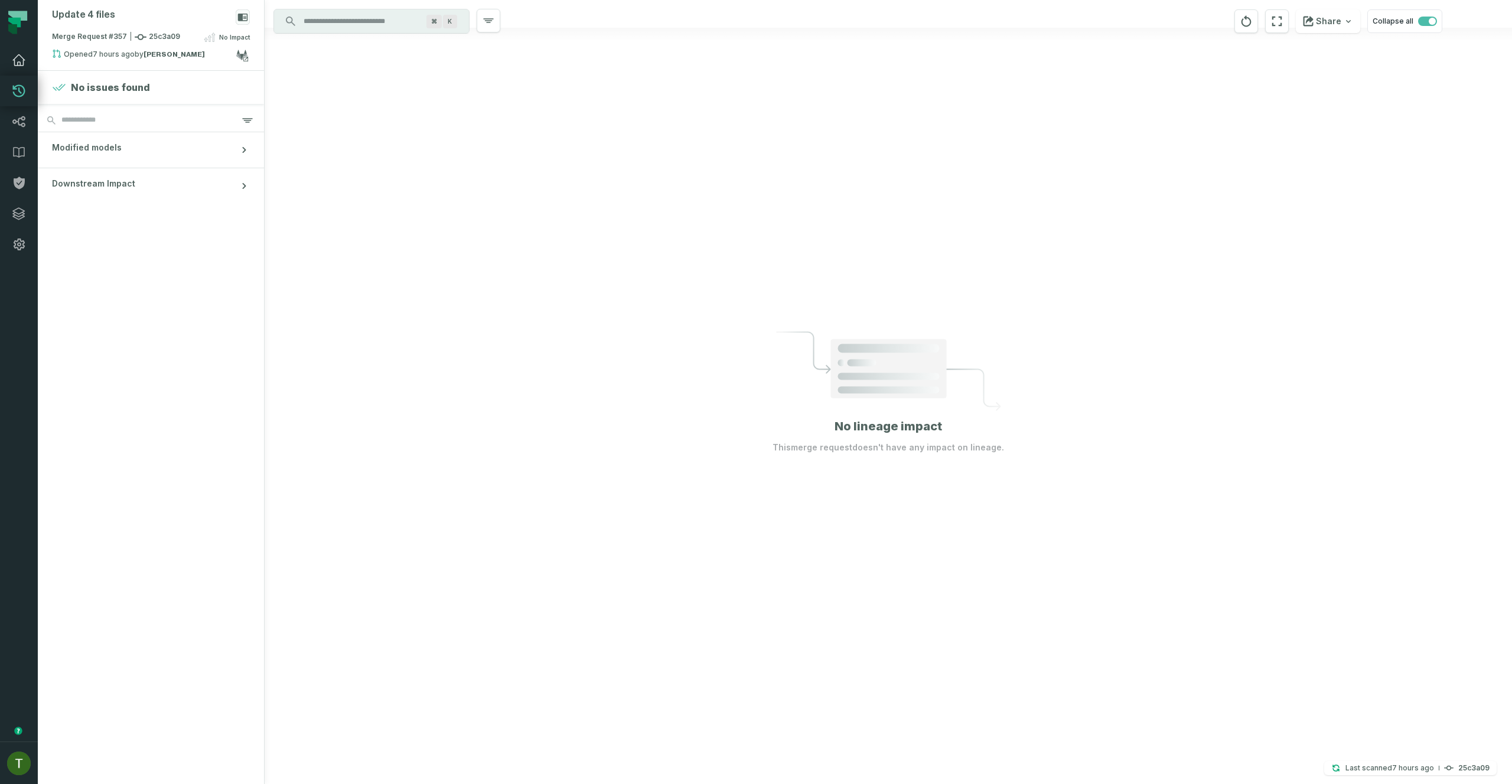
click at [22, 49] on link "Dashboard" at bounding box center [19, 60] width 37 height 31
click at [22, 52] on link "Dashboard" at bounding box center [19, 60] width 37 height 31
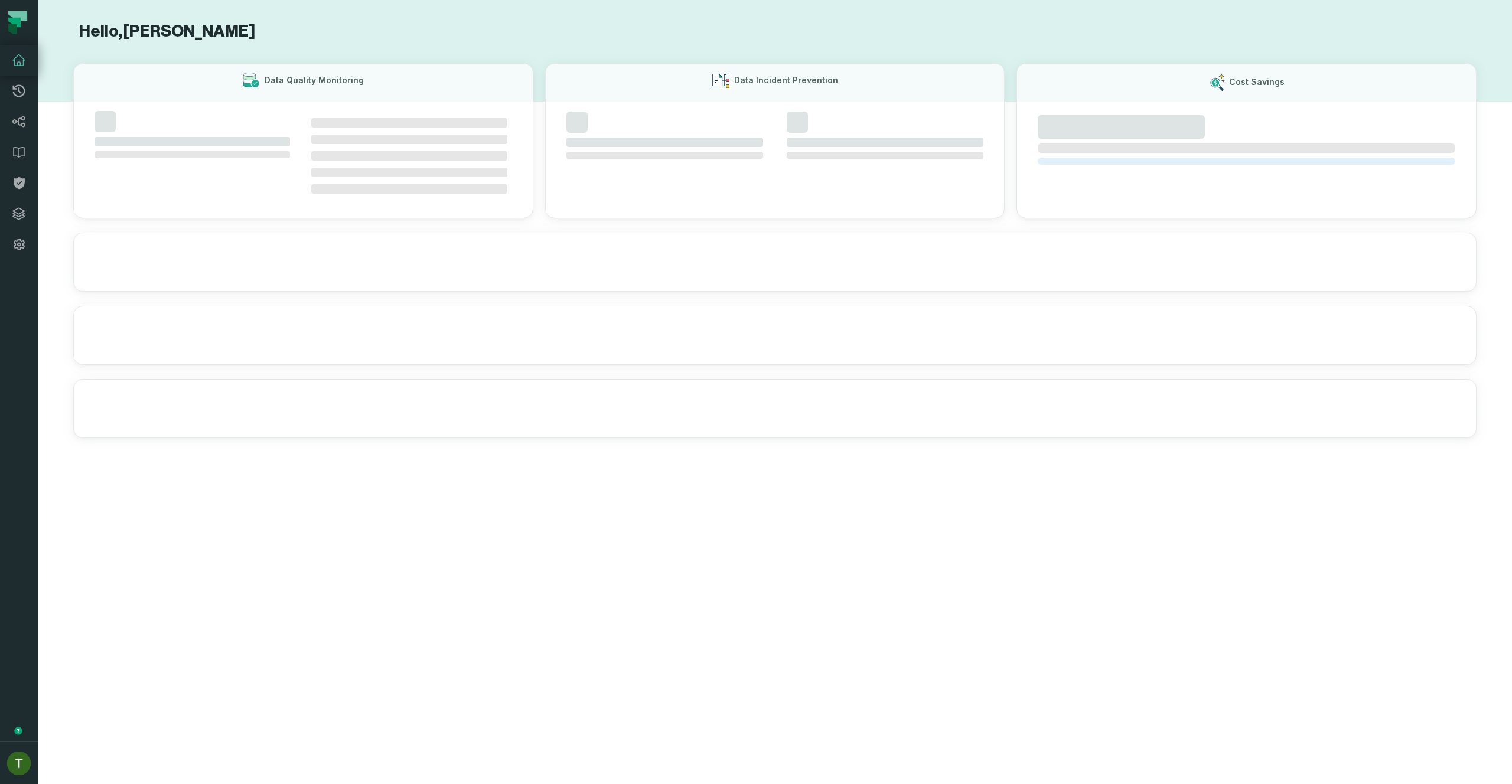
click at [22, 58] on icon at bounding box center [19, 60] width 12 height 10
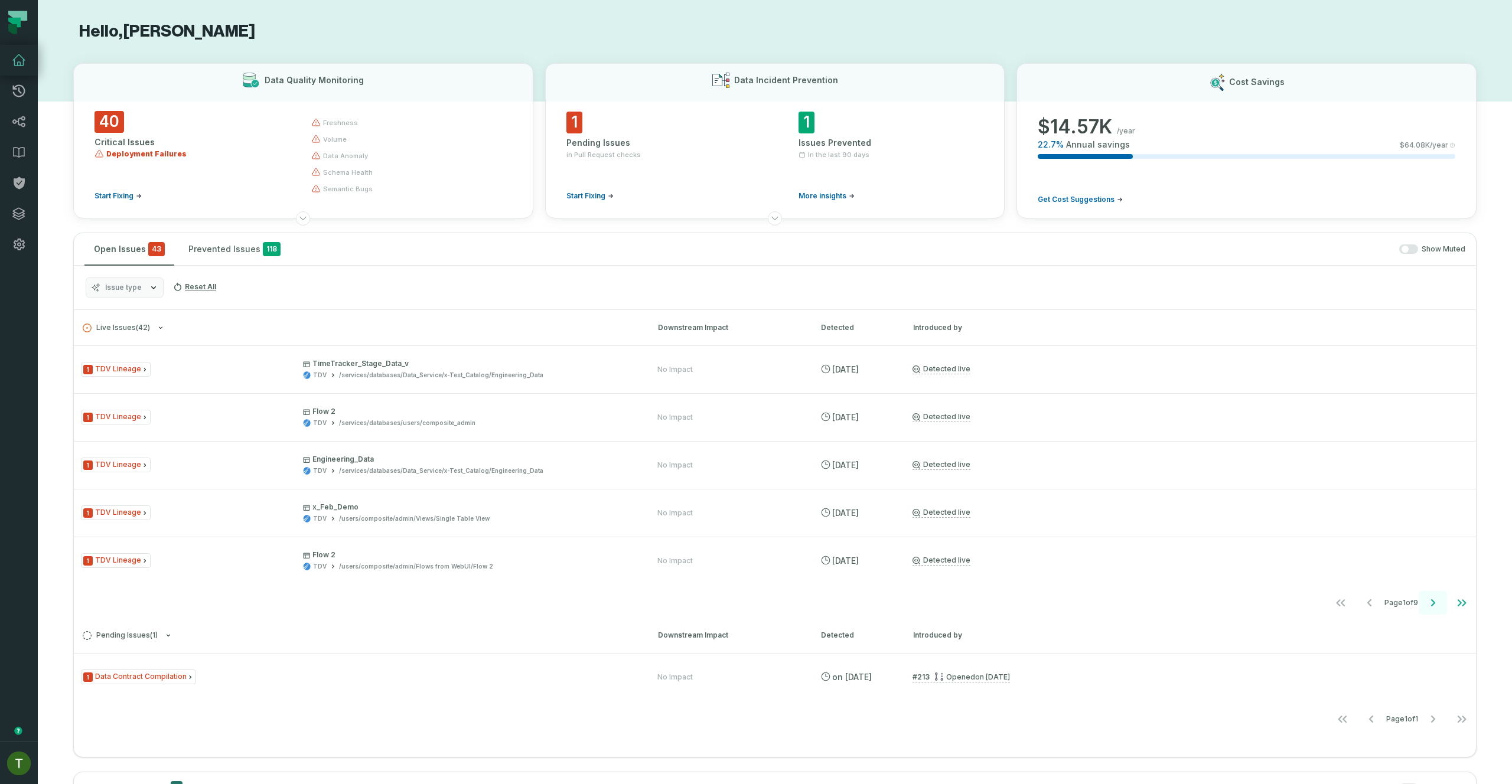
click at [1429, 604] on icon "Go to next page" at bounding box center [1433, 603] width 14 height 14
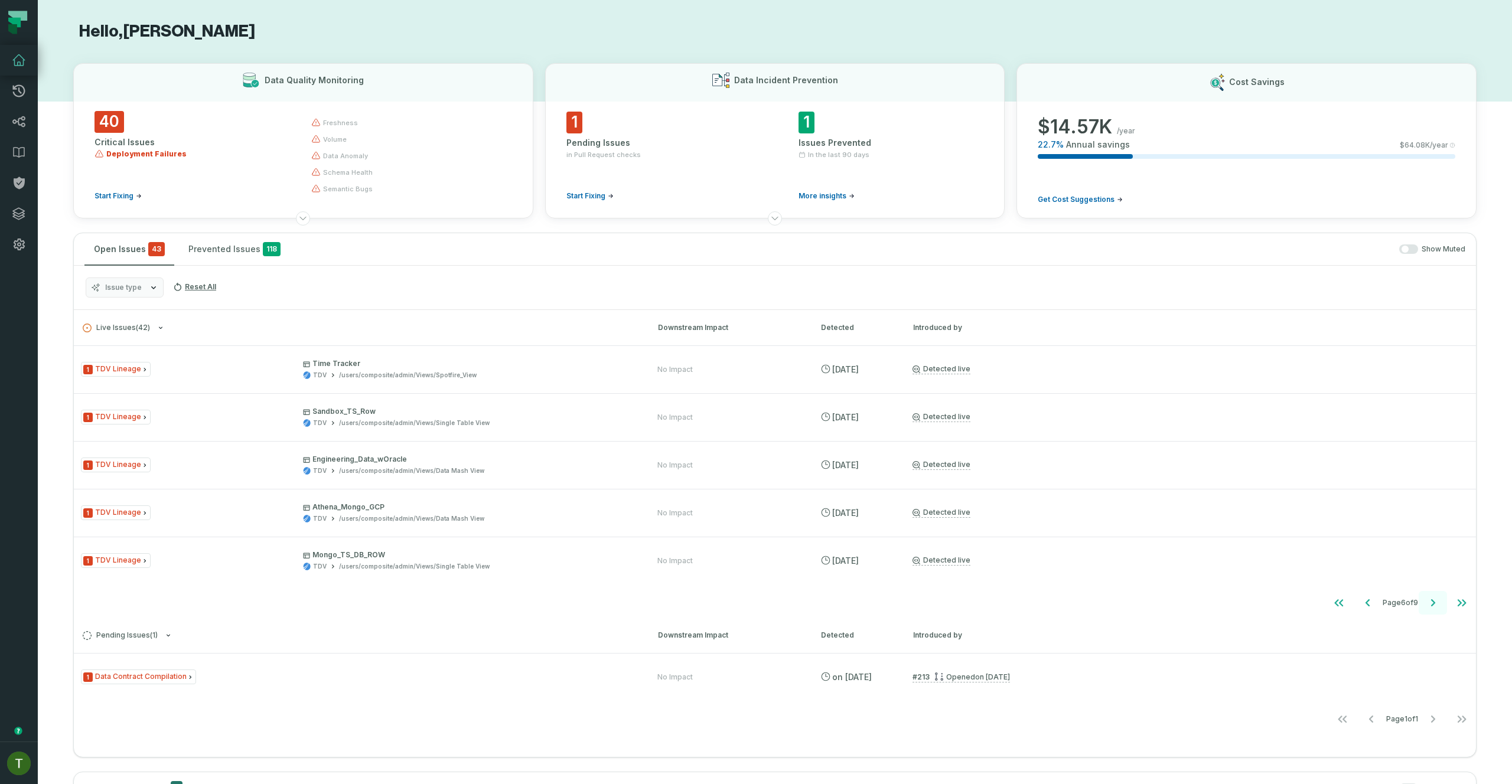
click at [1428, 604] on icon "Go to next page" at bounding box center [1433, 603] width 14 height 14
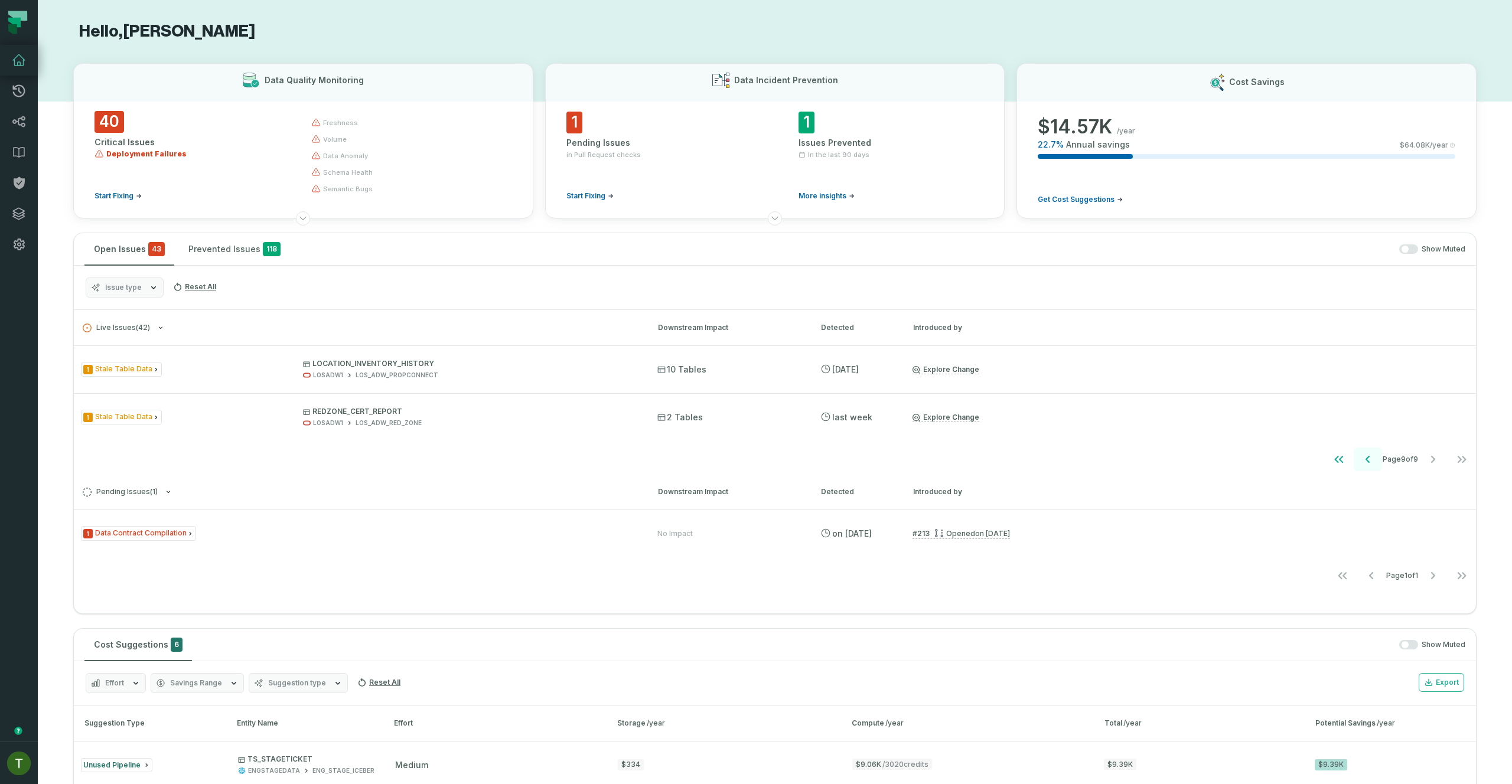
click at [1354, 466] on button "Go to previous page" at bounding box center [1368, 459] width 28 height 23
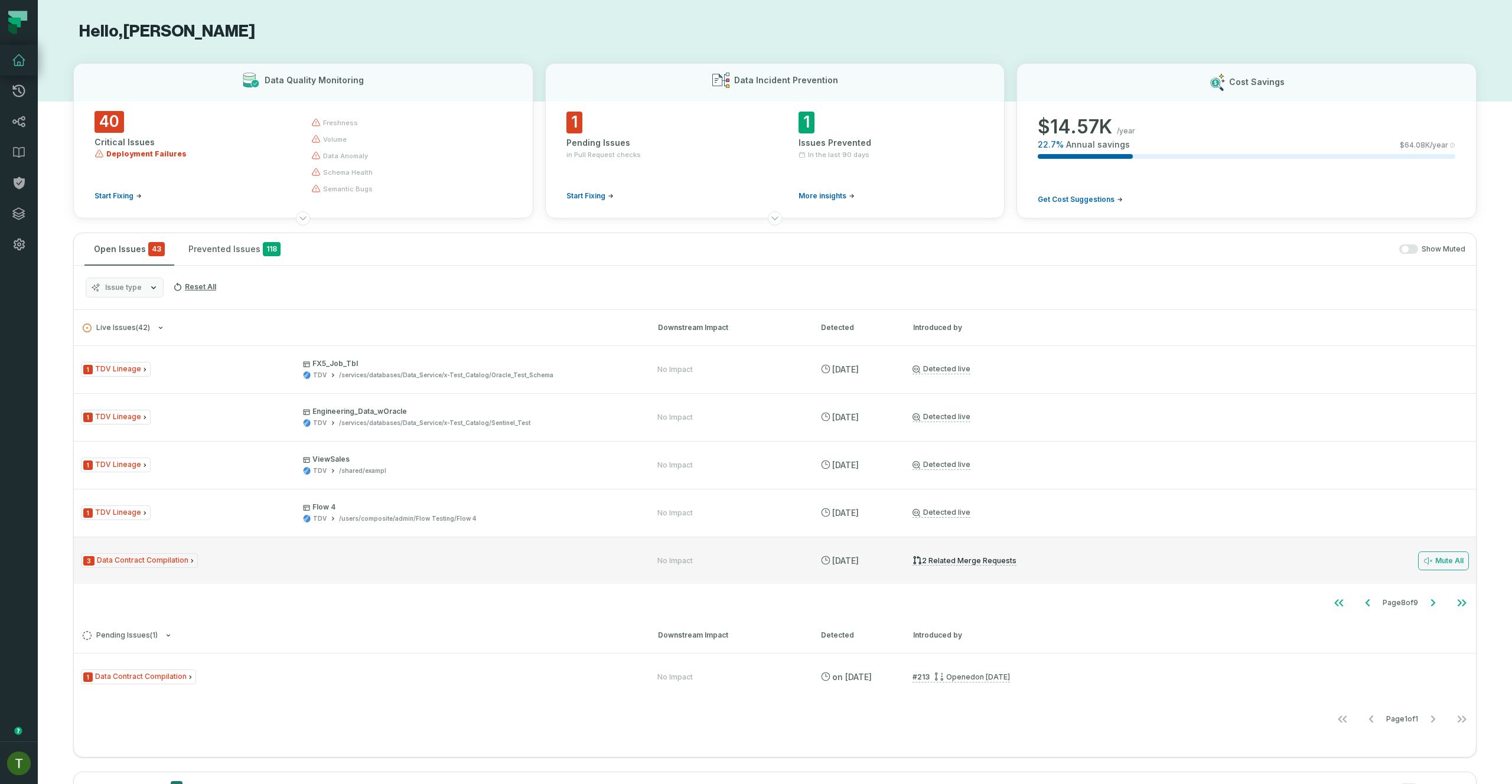
click at [627, 561] on div "3 Data Contract Compilation" at bounding box center [359, 561] width 555 height 15
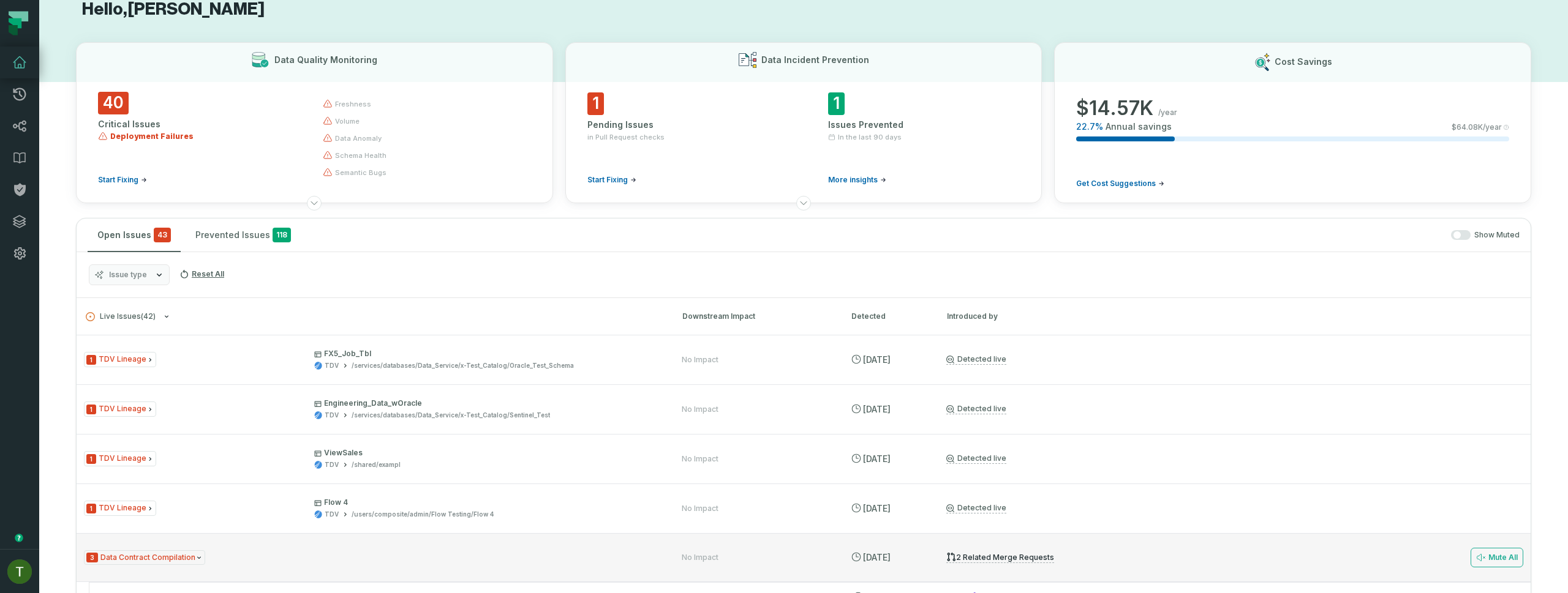
scroll to position [208, 0]
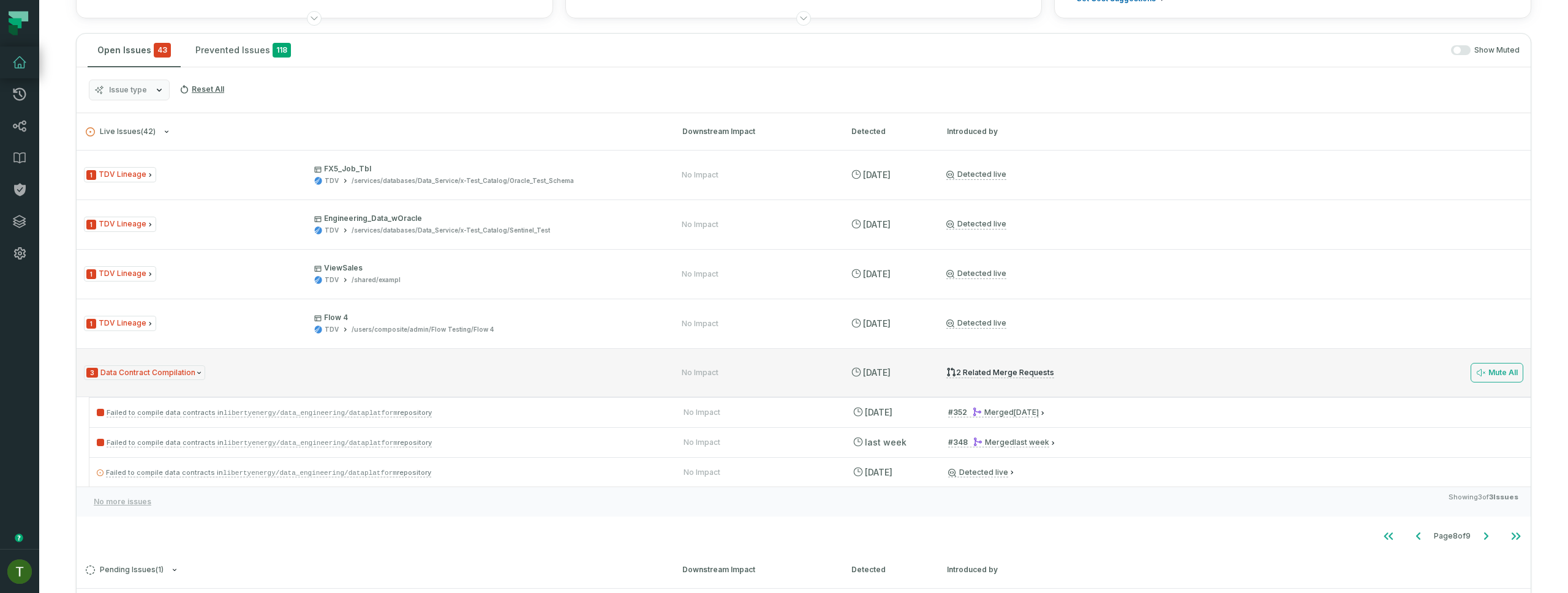
click at [564, 392] on div "3 Data Contract Compilation No Impact [DATE] 2:01:41 AM 2 related merge request…" at bounding box center [803, 373] width 1454 height 49
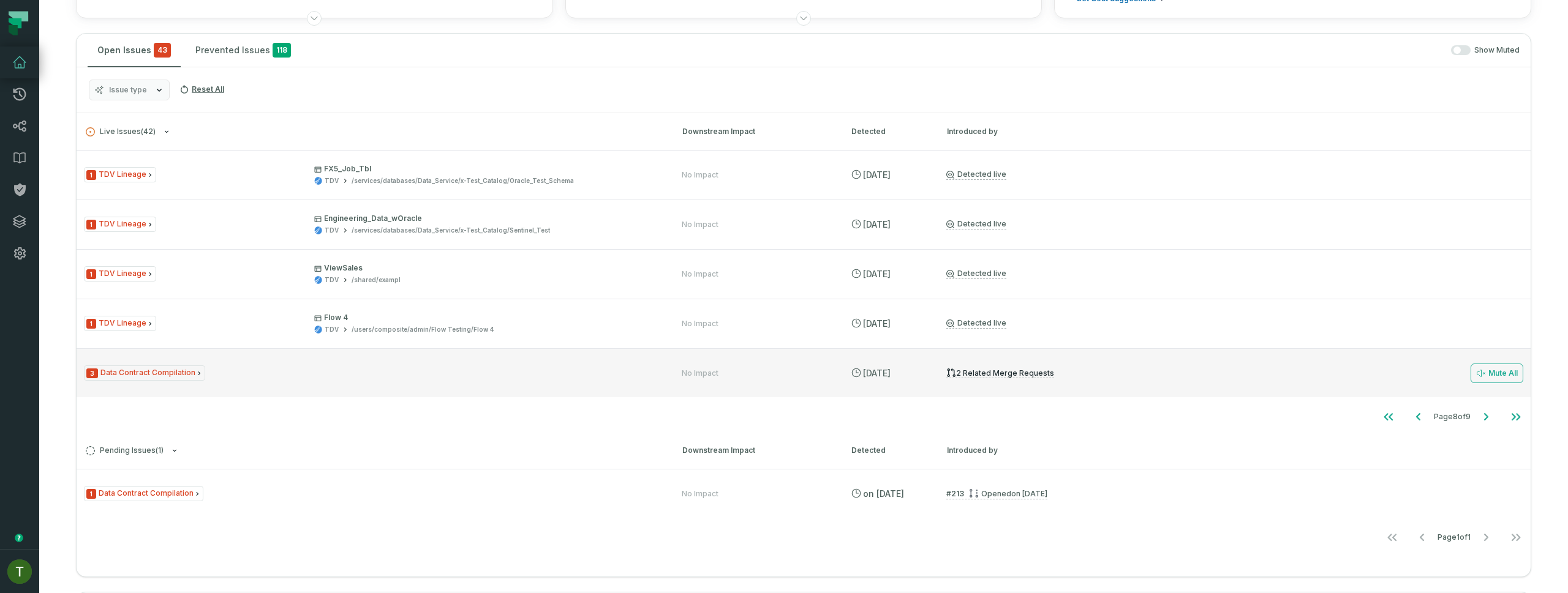
click at [562, 384] on div "3 Data Contract Compilation No Impact [DATE] 2:01:41 AM 2 related merge request…" at bounding box center [803, 373] width 1454 height 49
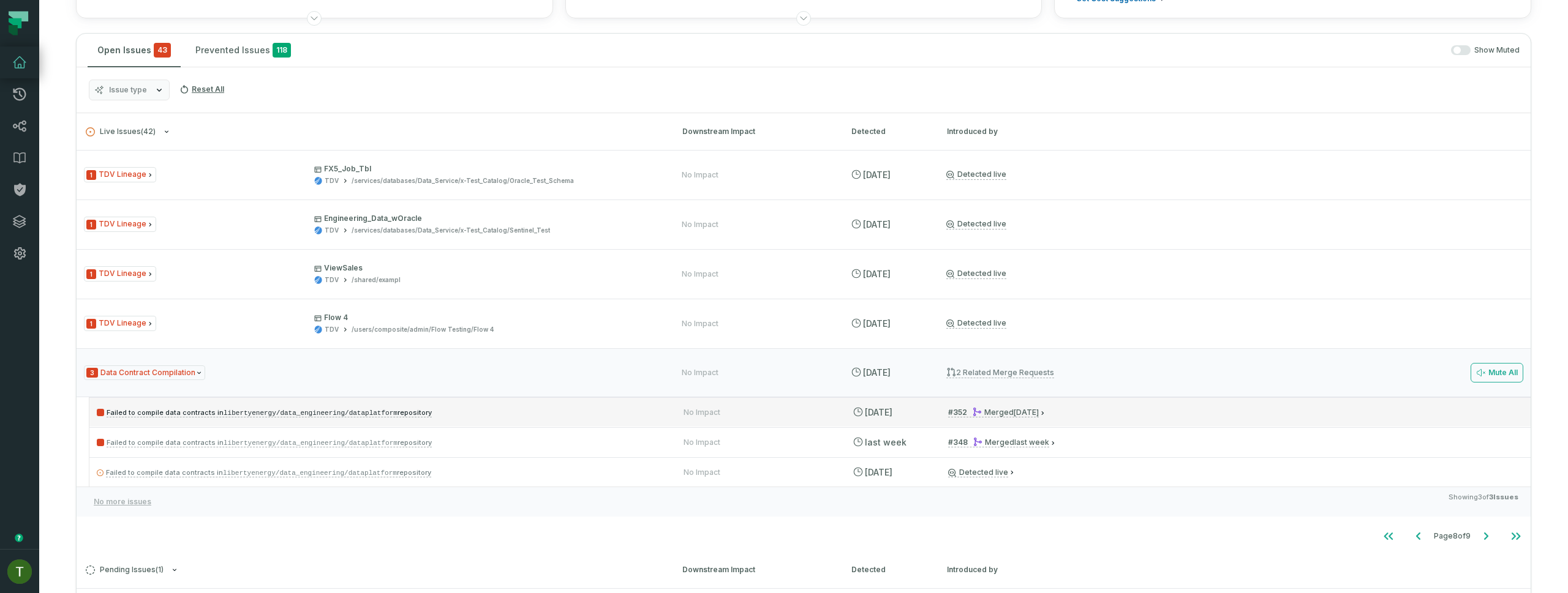
click at [454, 406] on p "Failed to compile data contracts in libertyenergy/data_engineering/dataplatform…" at bounding box center [379, 412] width 565 height 15
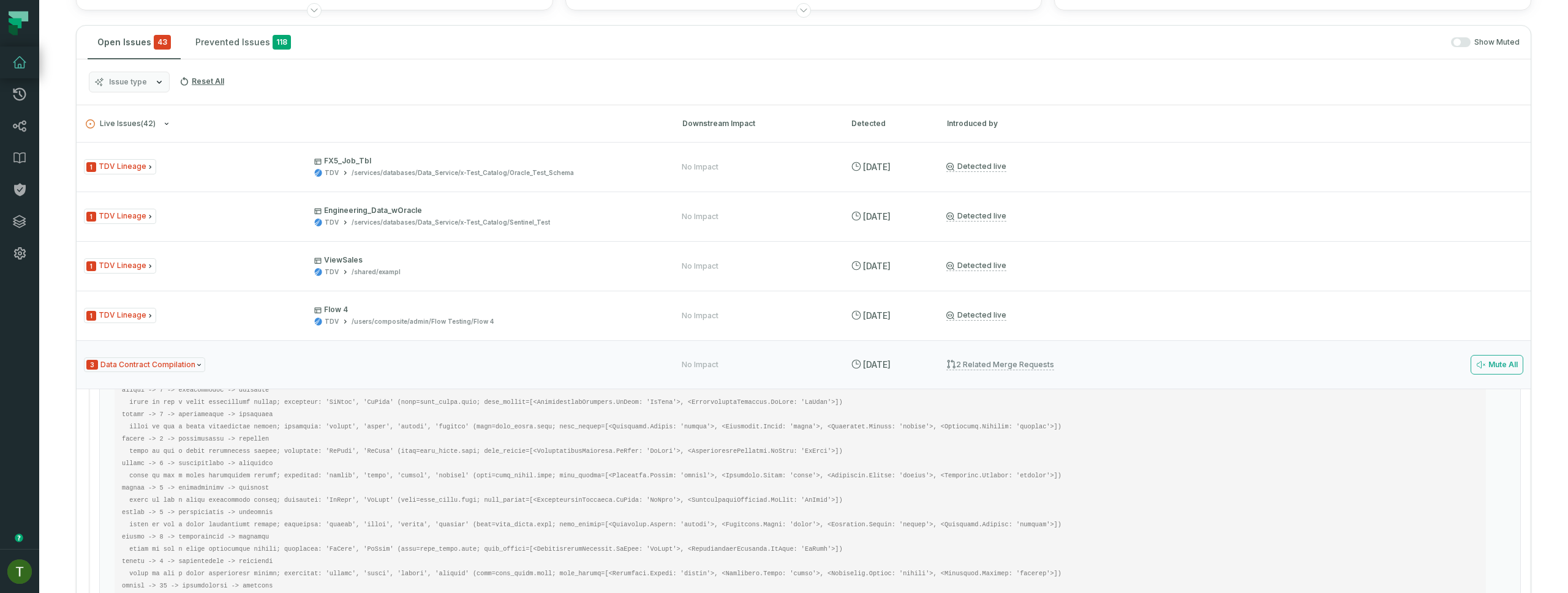
scroll to position [0, 0]
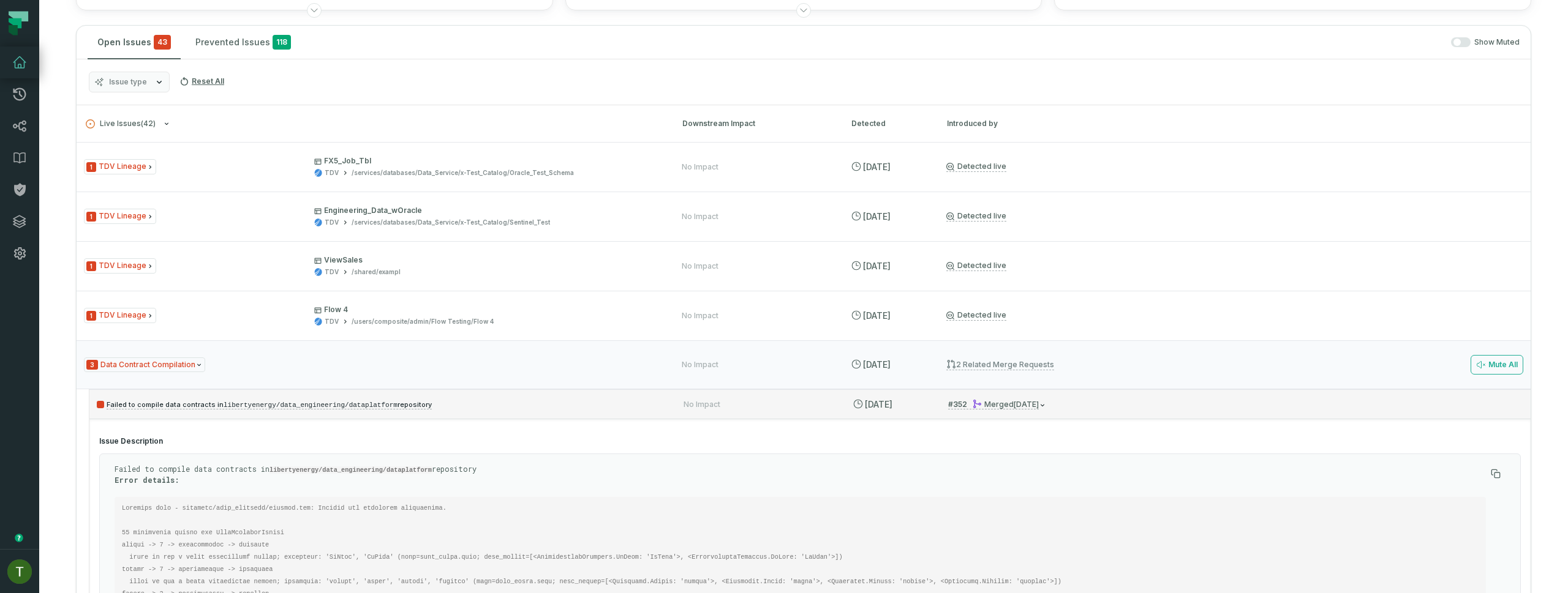
click at [507, 401] on p "Failed to compile data contracts in libertyenergy/data_engineering/dataplatform…" at bounding box center [379, 404] width 565 height 15
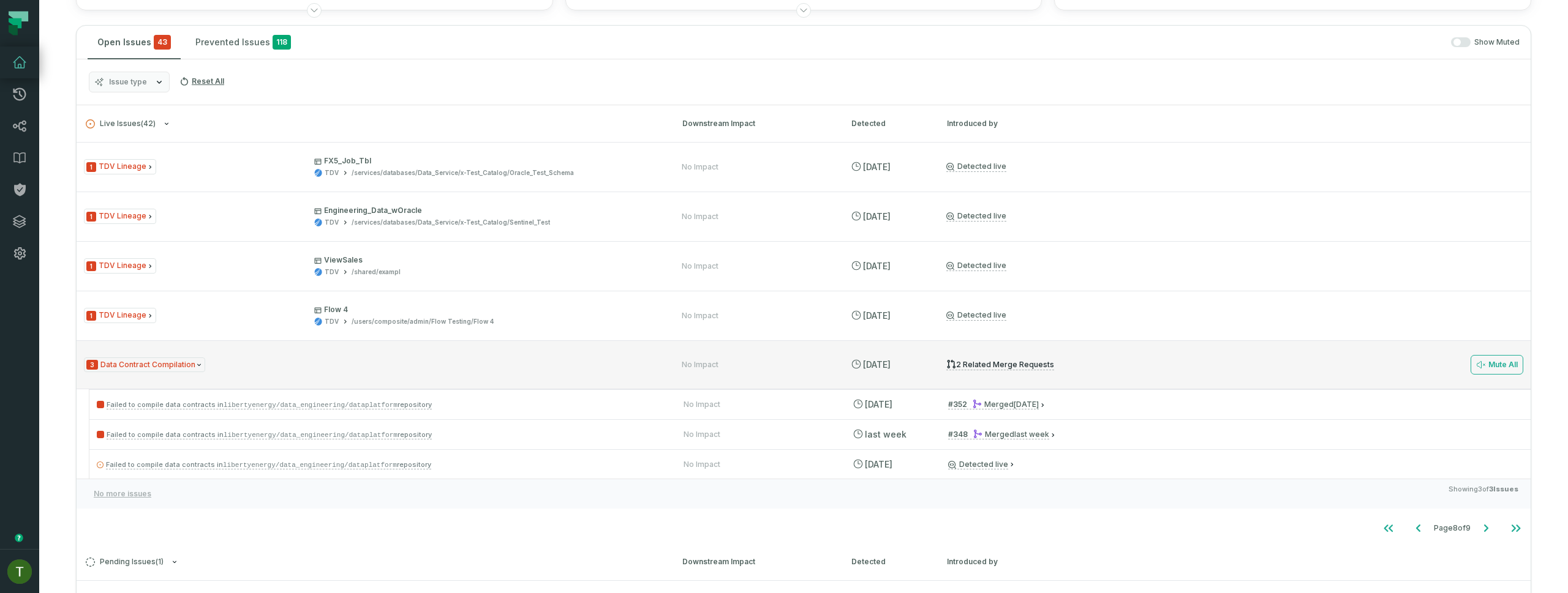
click at [196, 362] on icon "Issue Type" at bounding box center [200, 365] width 8 height 8
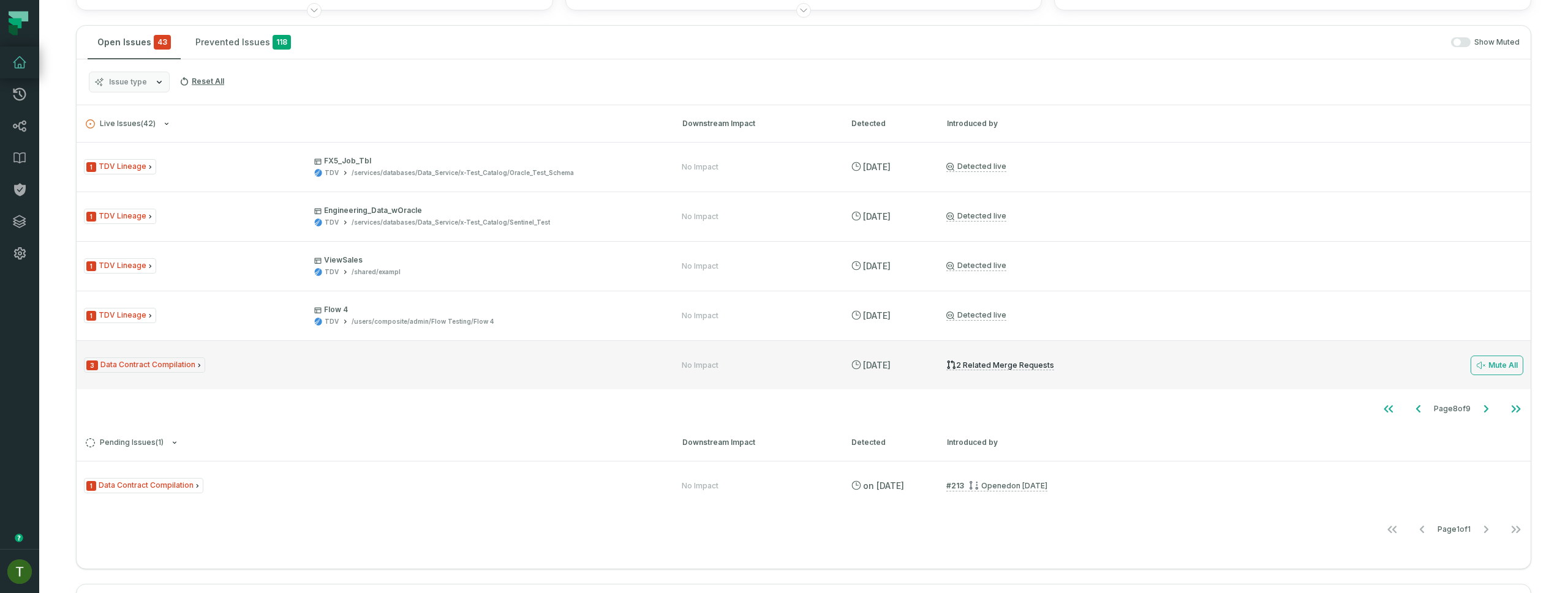
click at [196, 363] on icon "Issue Type" at bounding box center [200, 366] width 8 height 8
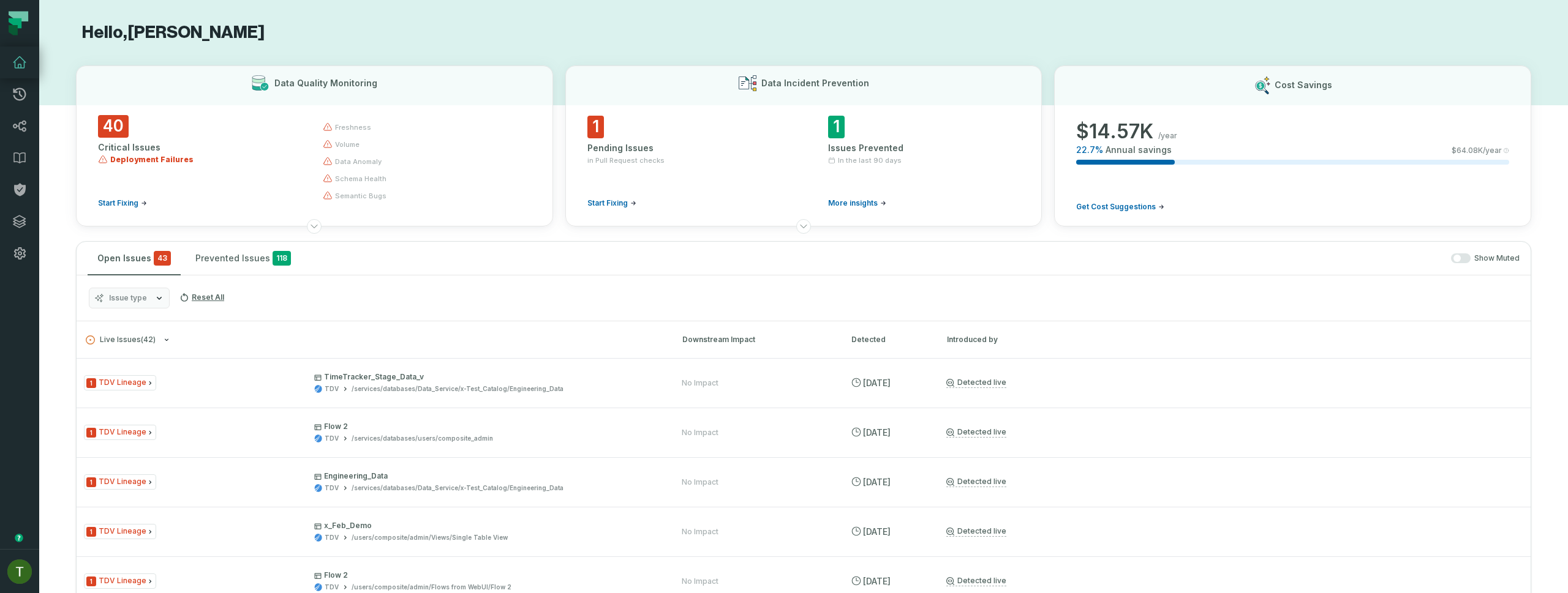
scroll to position [339, 0]
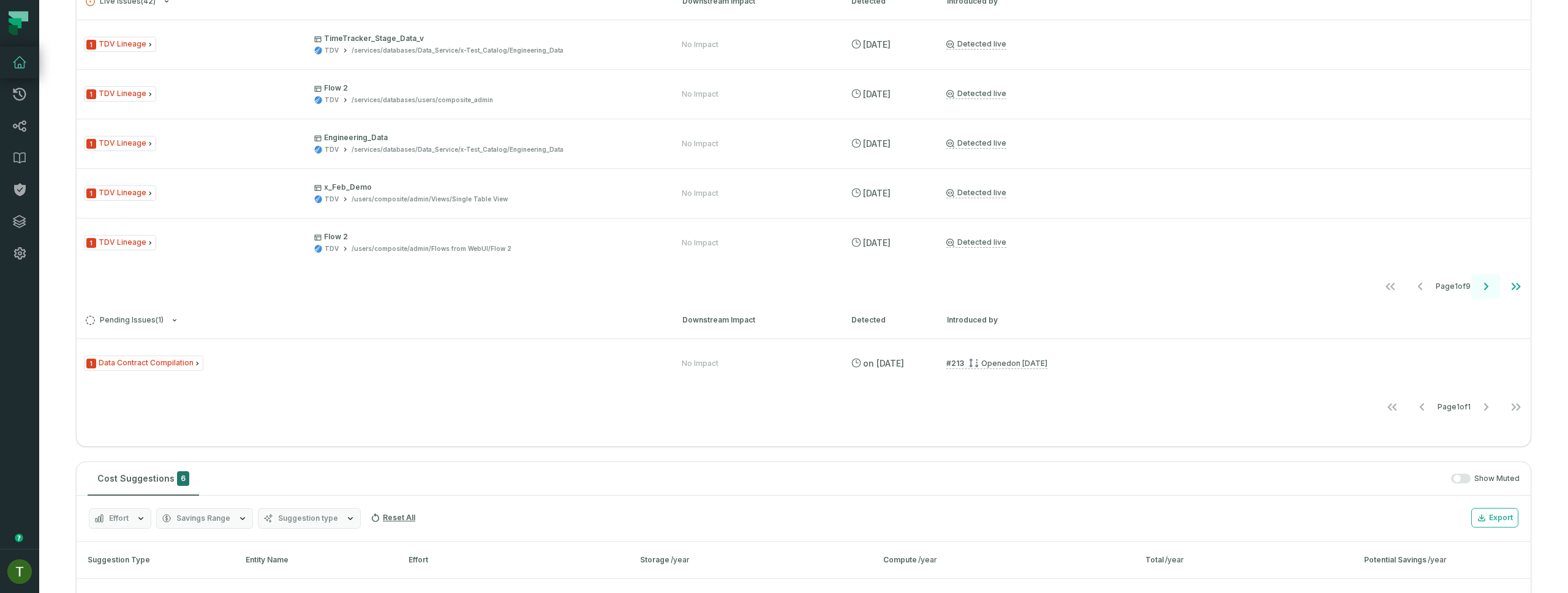
click at [1480, 293] on icon "Go to next page" at bounding box center [1486, 286] width 15 height 15
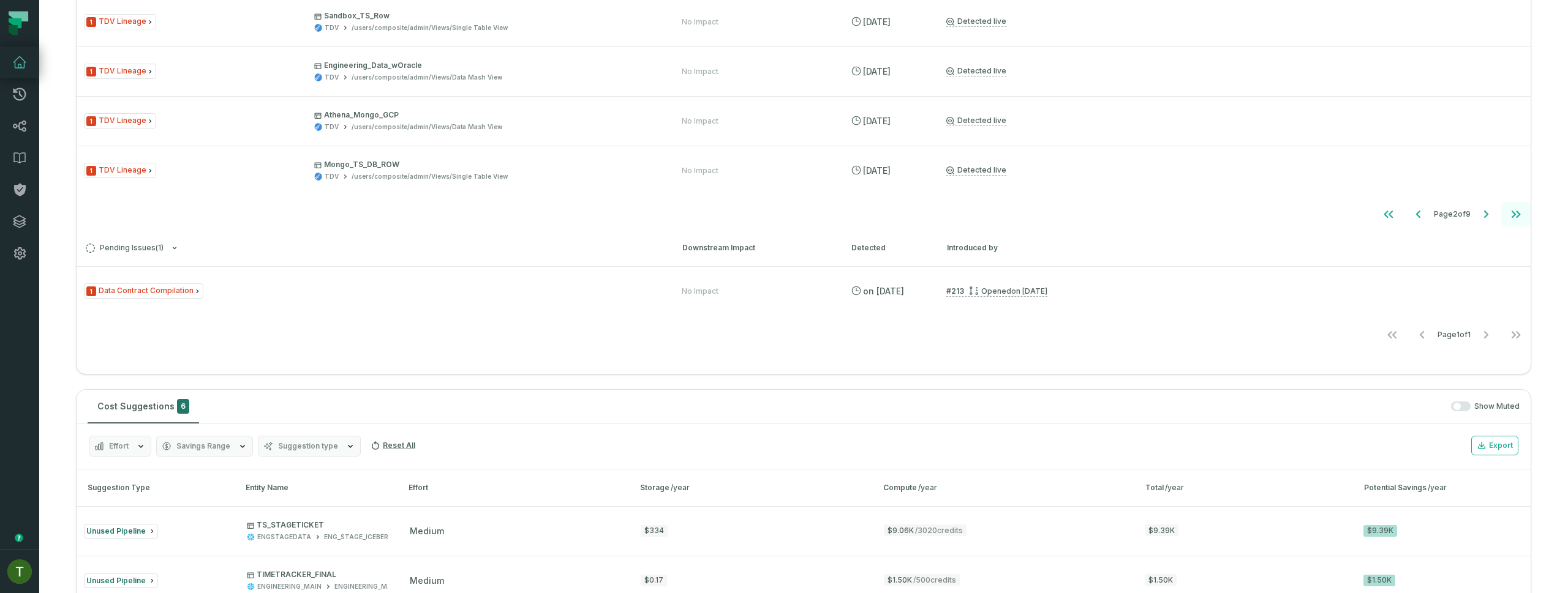
click at [1501, 221] on button "Go to last page" at bounding box center [1516, 214] width 29 height 24
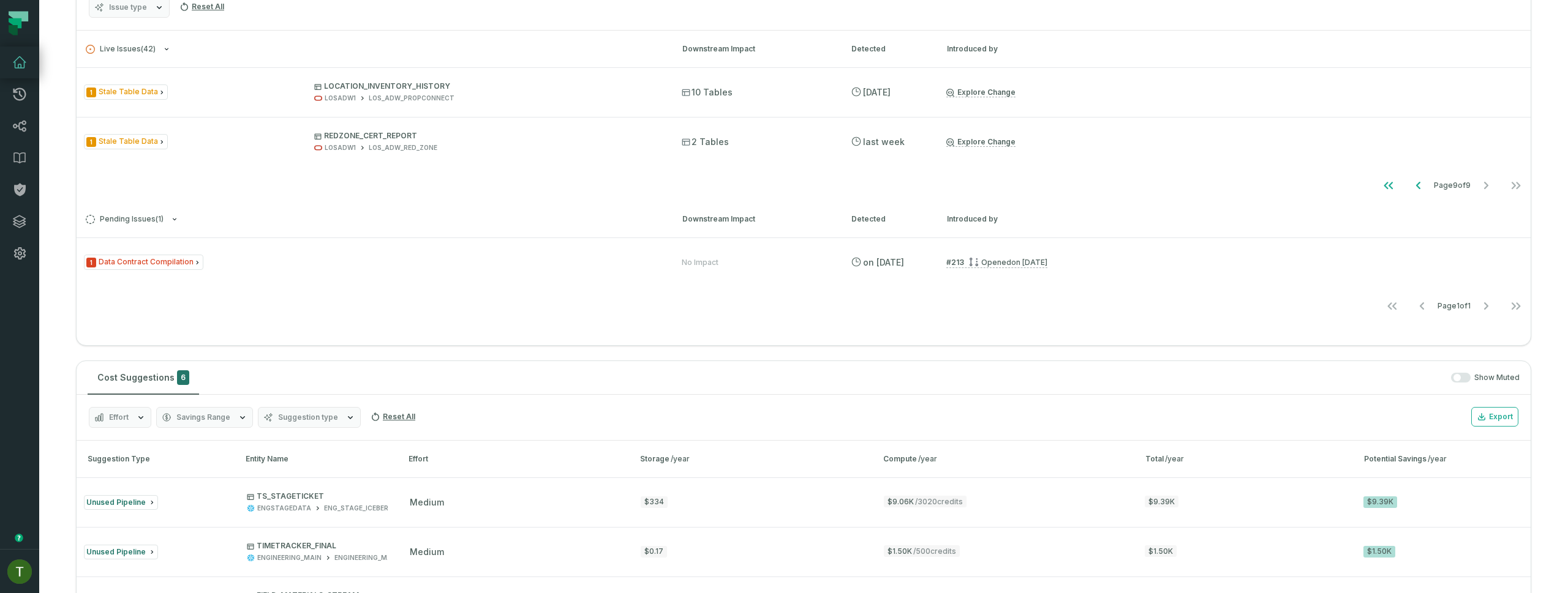
scroll to position [275, 0]
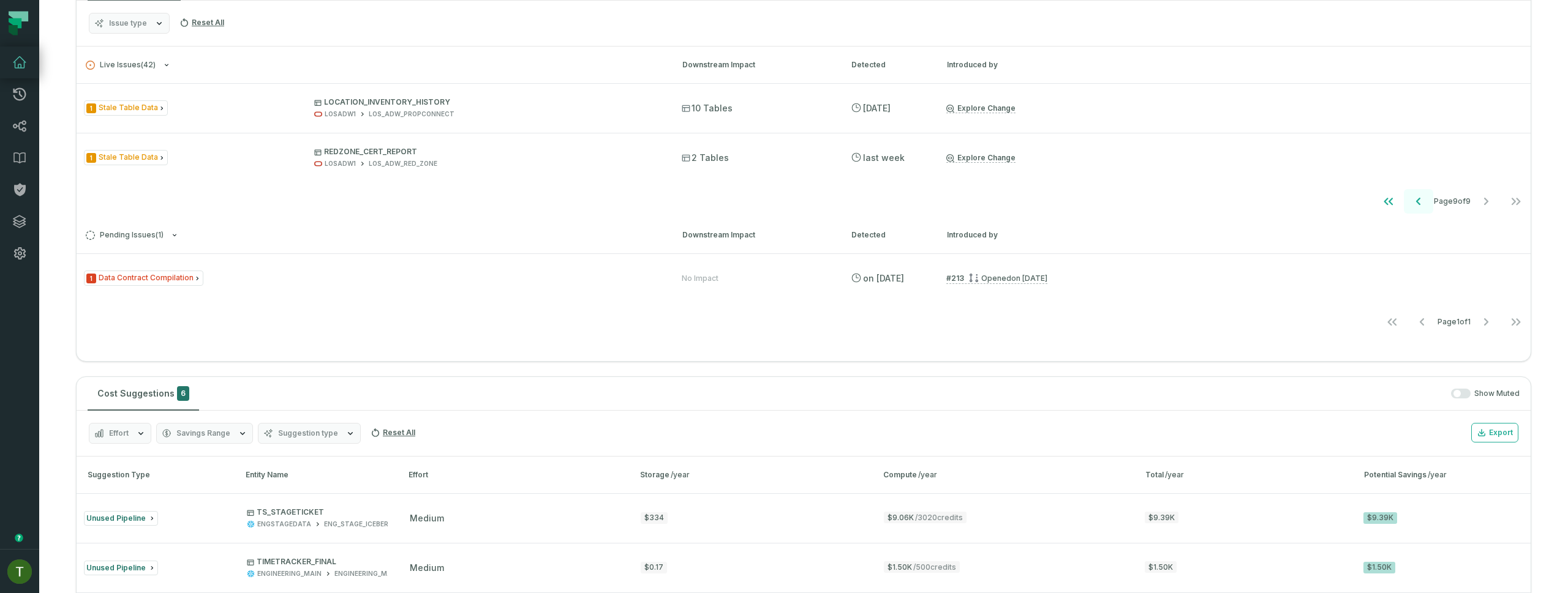
click at [1411, 205] on icon "Go to previous page" at bounding box center [1418, 201] width 15 height 15
